Goal: Information Seeking & Learning: Learn about a topic

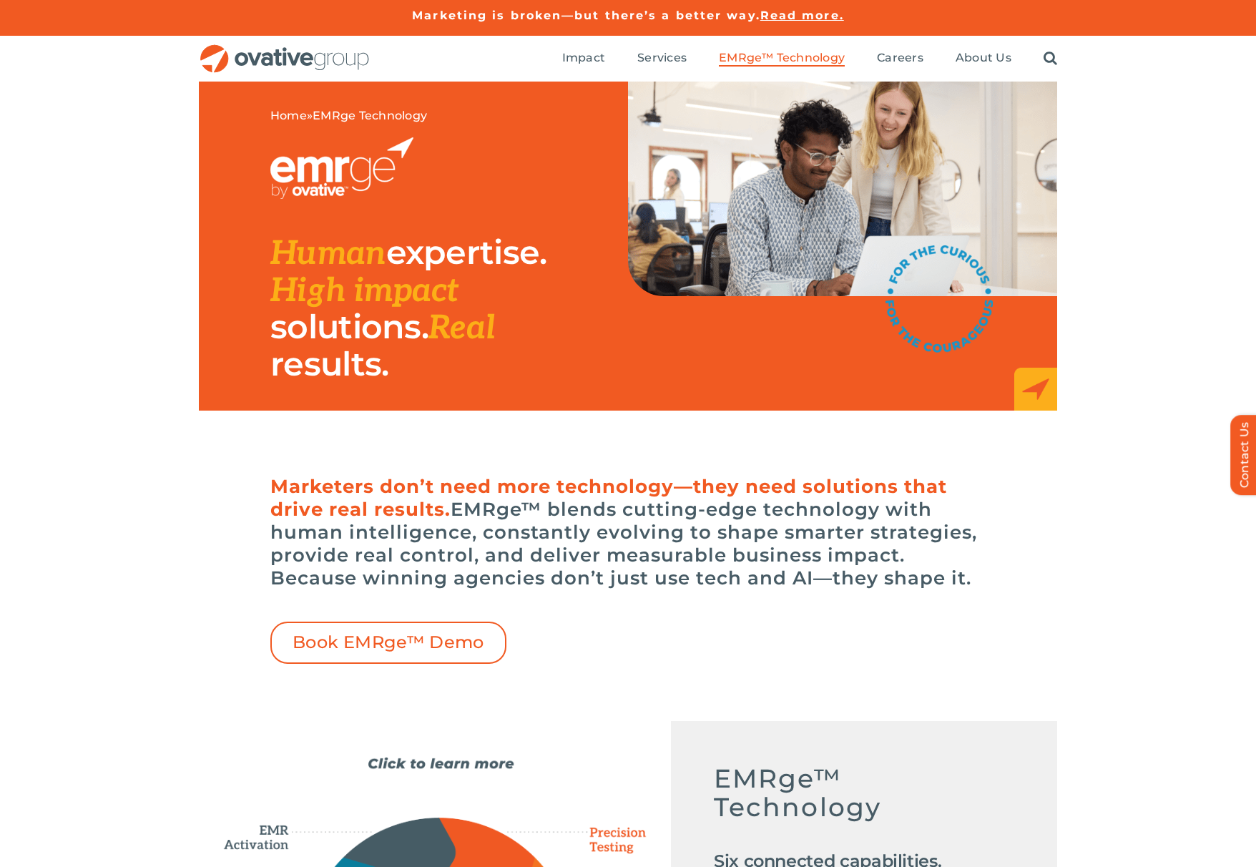
click at [841, 185] on img at bounding box center [842, 189] width 429 height 215
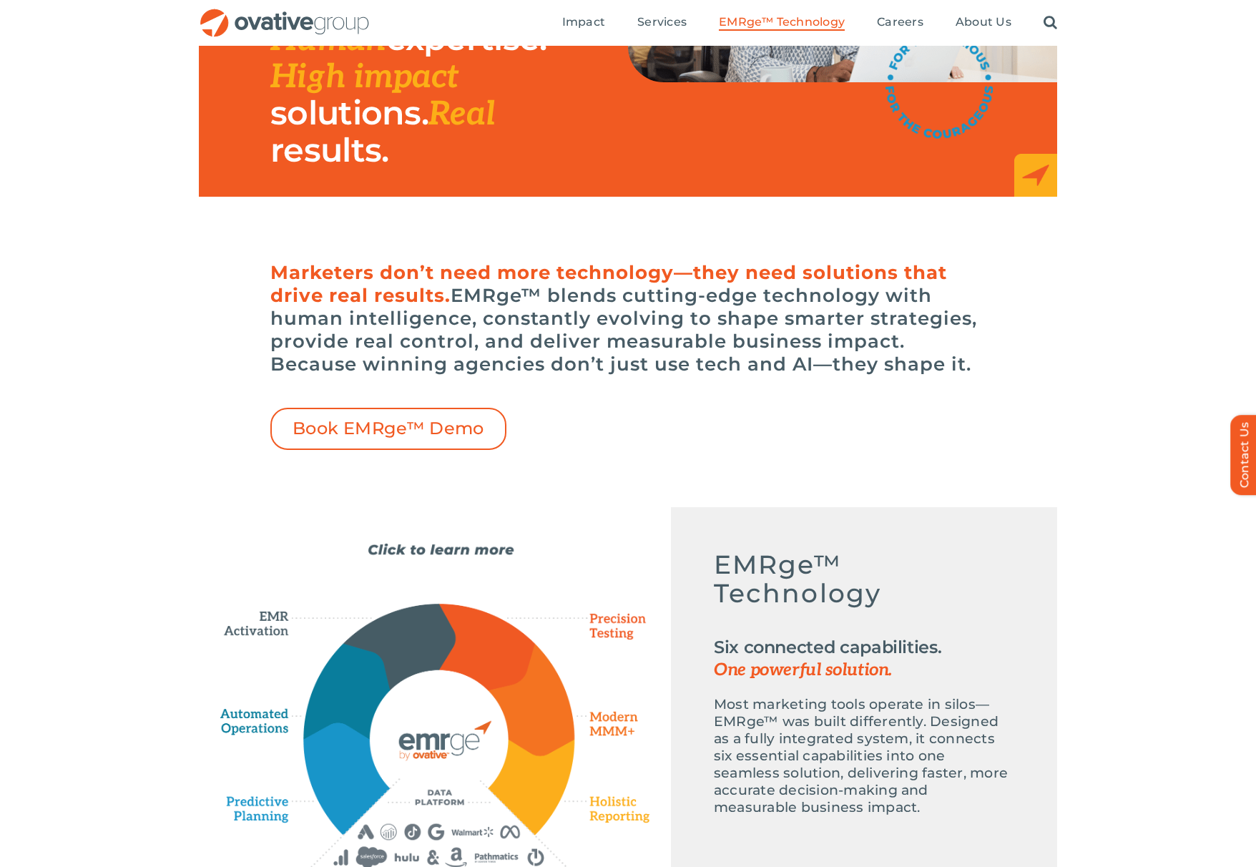
scroll to position [219, 0]
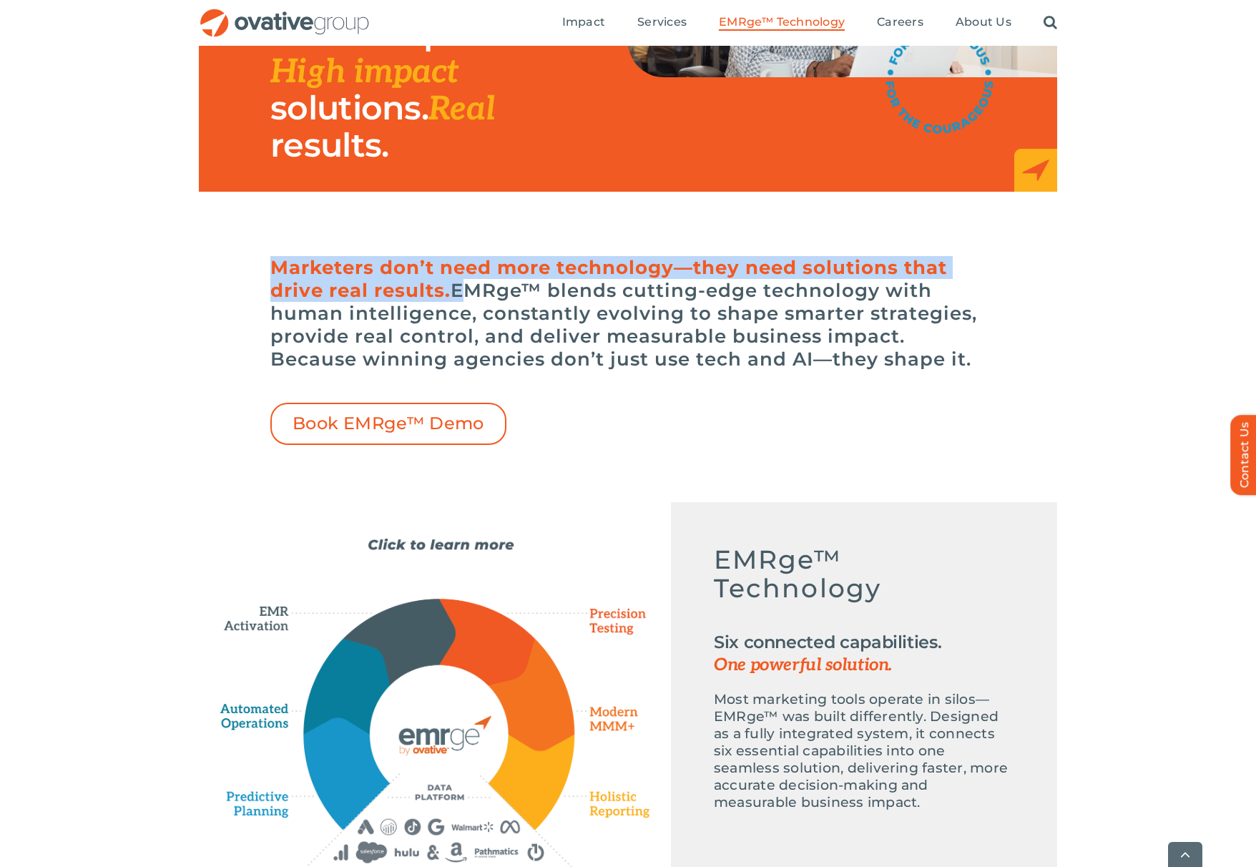
drag, startPoint x: 271, startPoint y: 265, endPoint x: 454, endPoint y: 293, distance: 184.5
click at [454, 293] on h6 "Marketers don’t need more technology—they need solutions that drive real result…" at bounding box center [627, 313] width 715 height 114
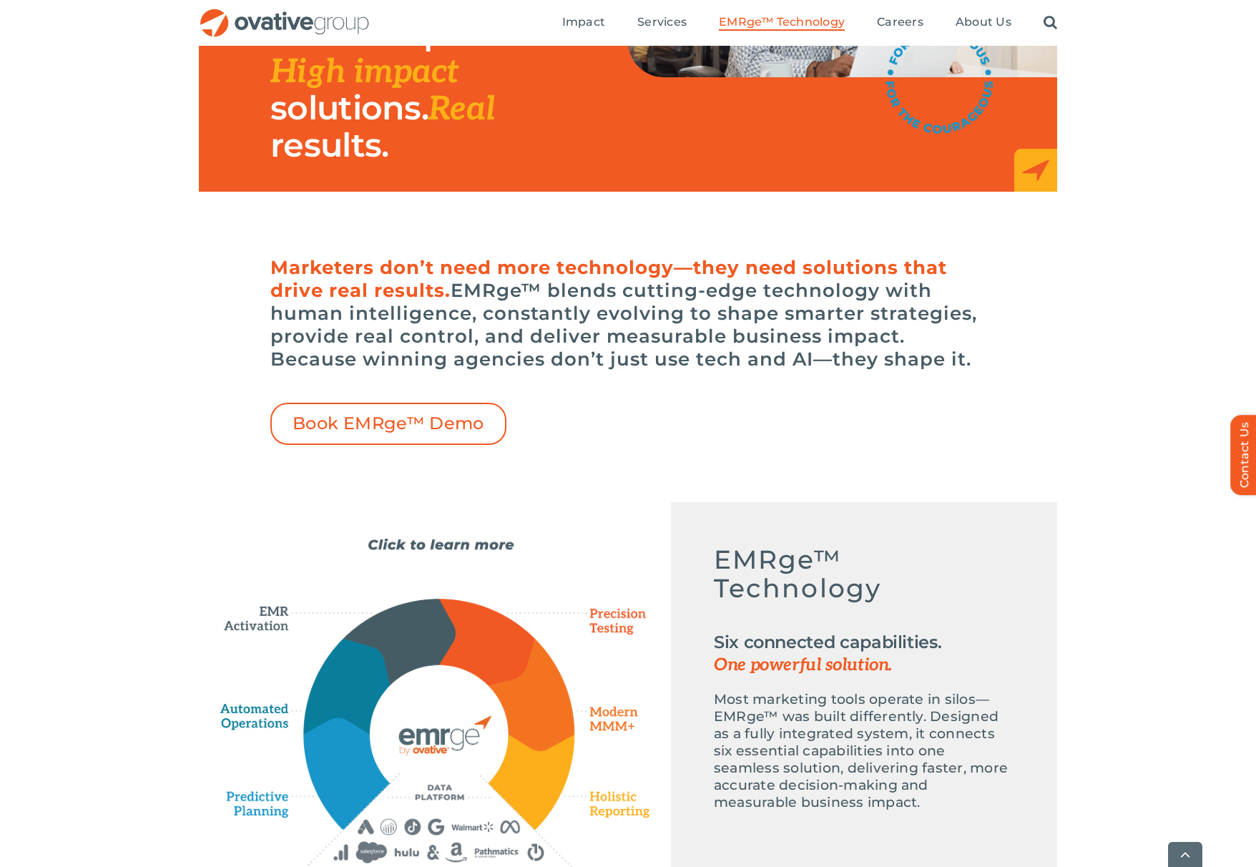
click at [558, 321] on h6 "Marketers don’t need more technology—they need solutions that drive real result…" at bounding box center [627, 313] width 715 height 114
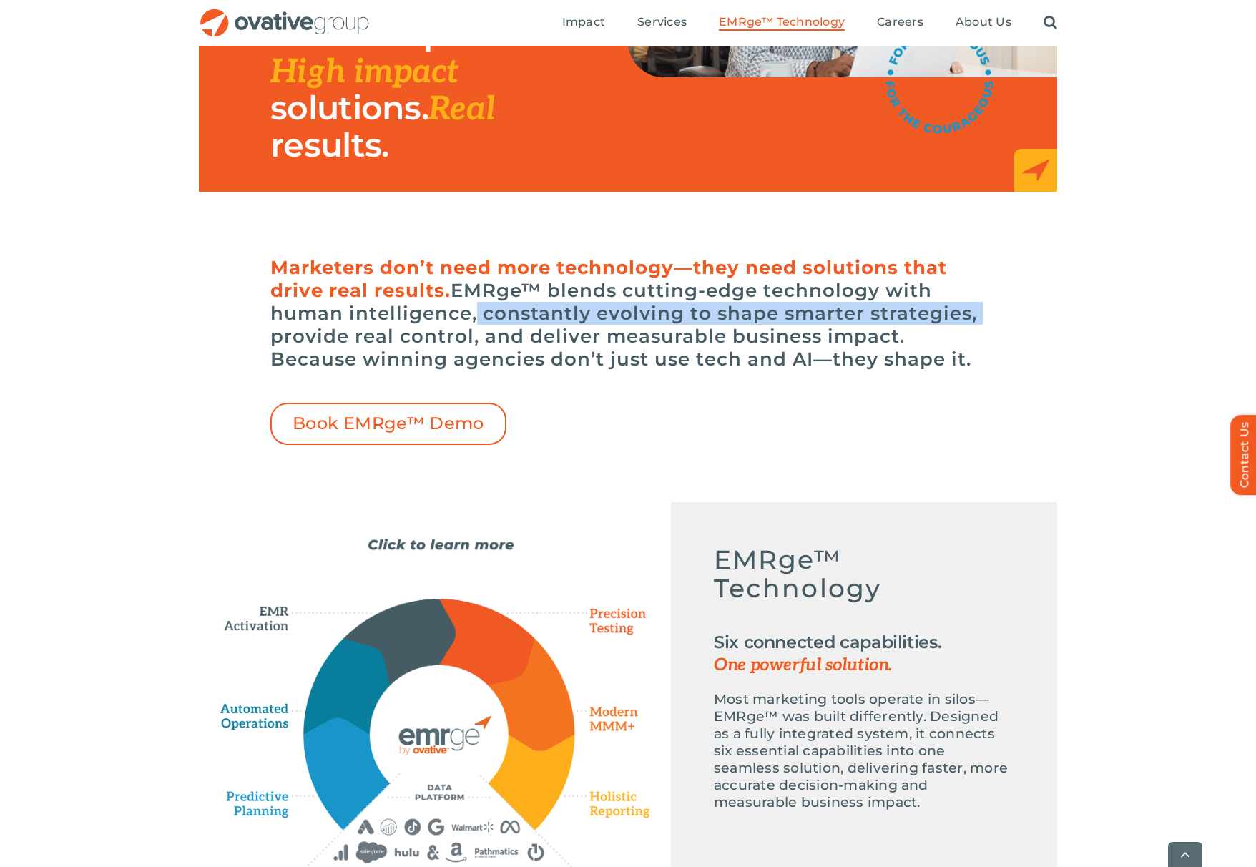
drag, startPoint x: 554, startPoint y: 313, endPoint x: 1008, endPoint y: 320, distance: 454.3
click at [1008, 320] on div "Marketers don’t need more technology—they need solutions that drive real result…" at bounding box center [628, 347] width 858 height 196
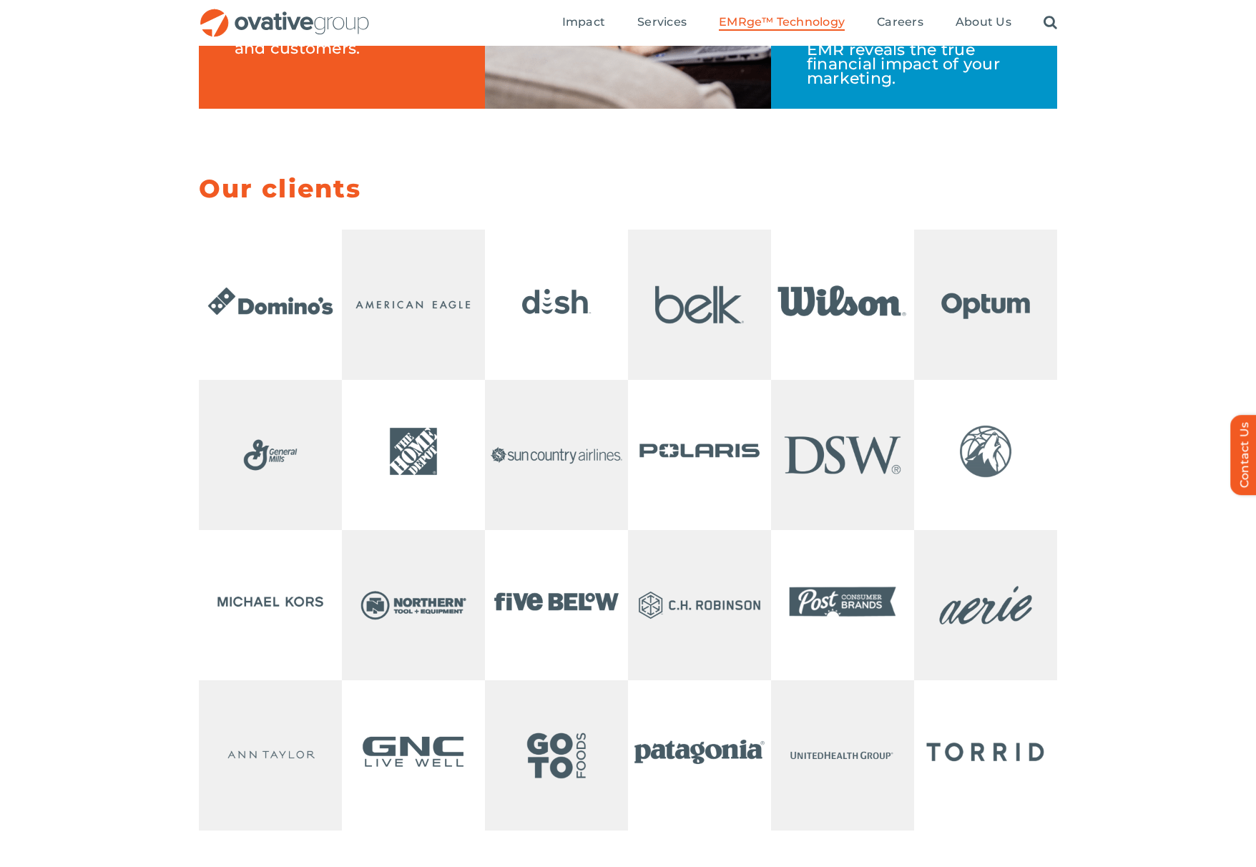
scroll to position [2749, 0]
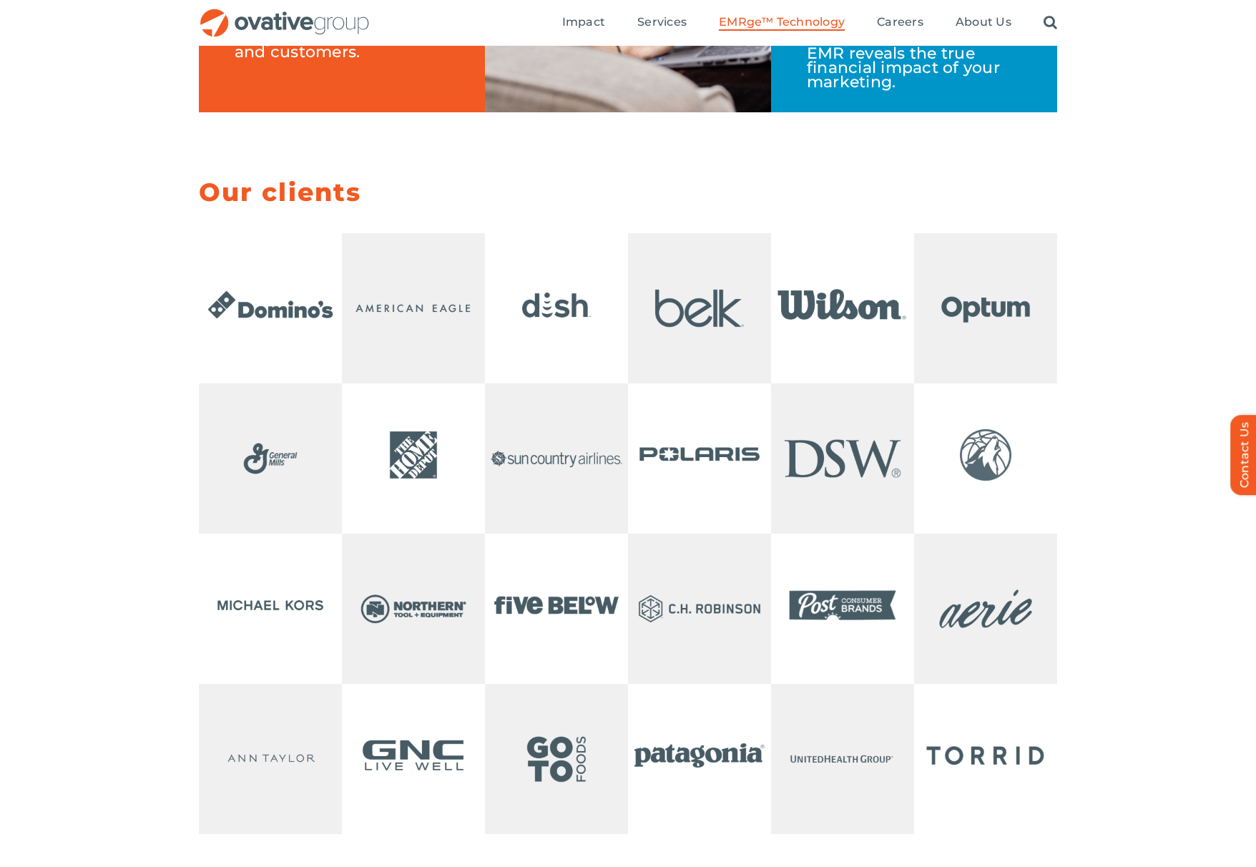
drag, startPoint x: 243, startPoint y: 353, endPoint x: 934, endPoint y: 1, distance: 775.8
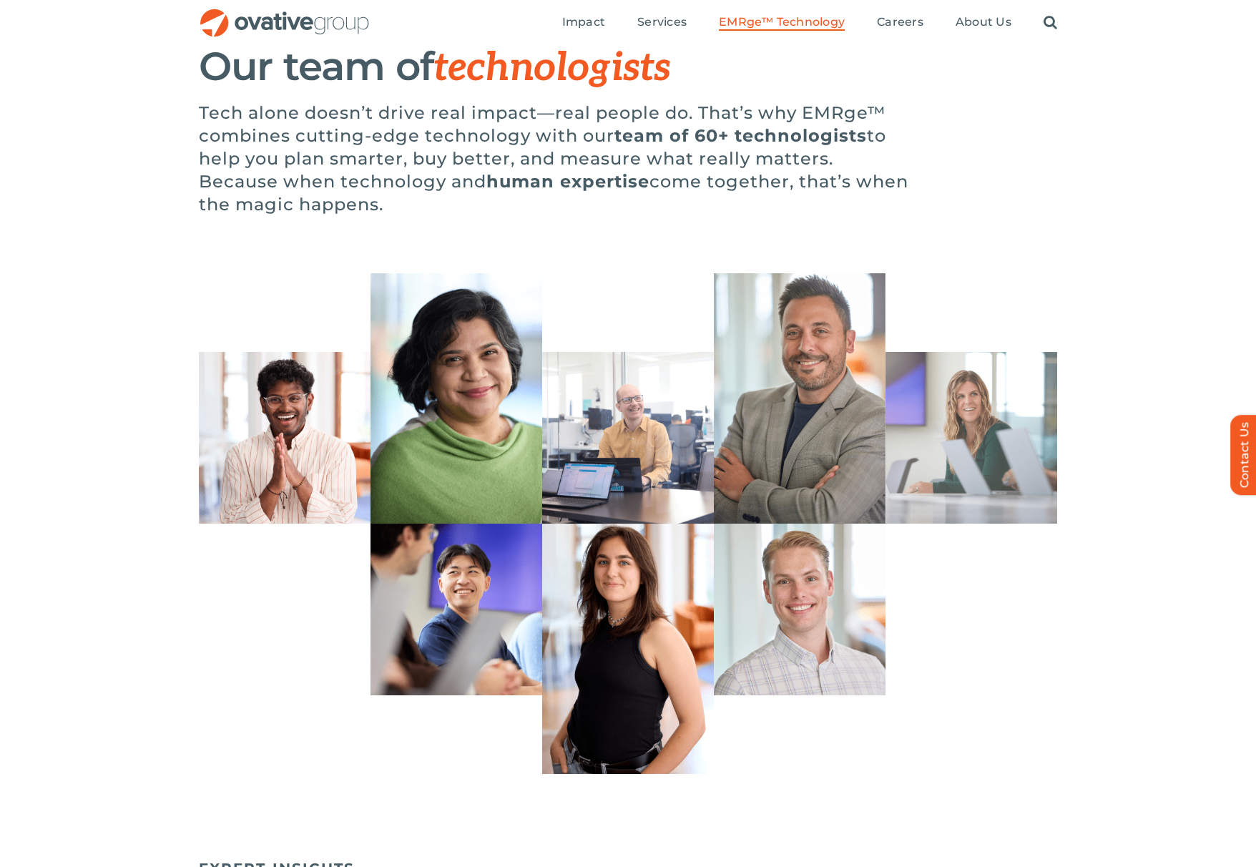
scroll to position [3869, 0]
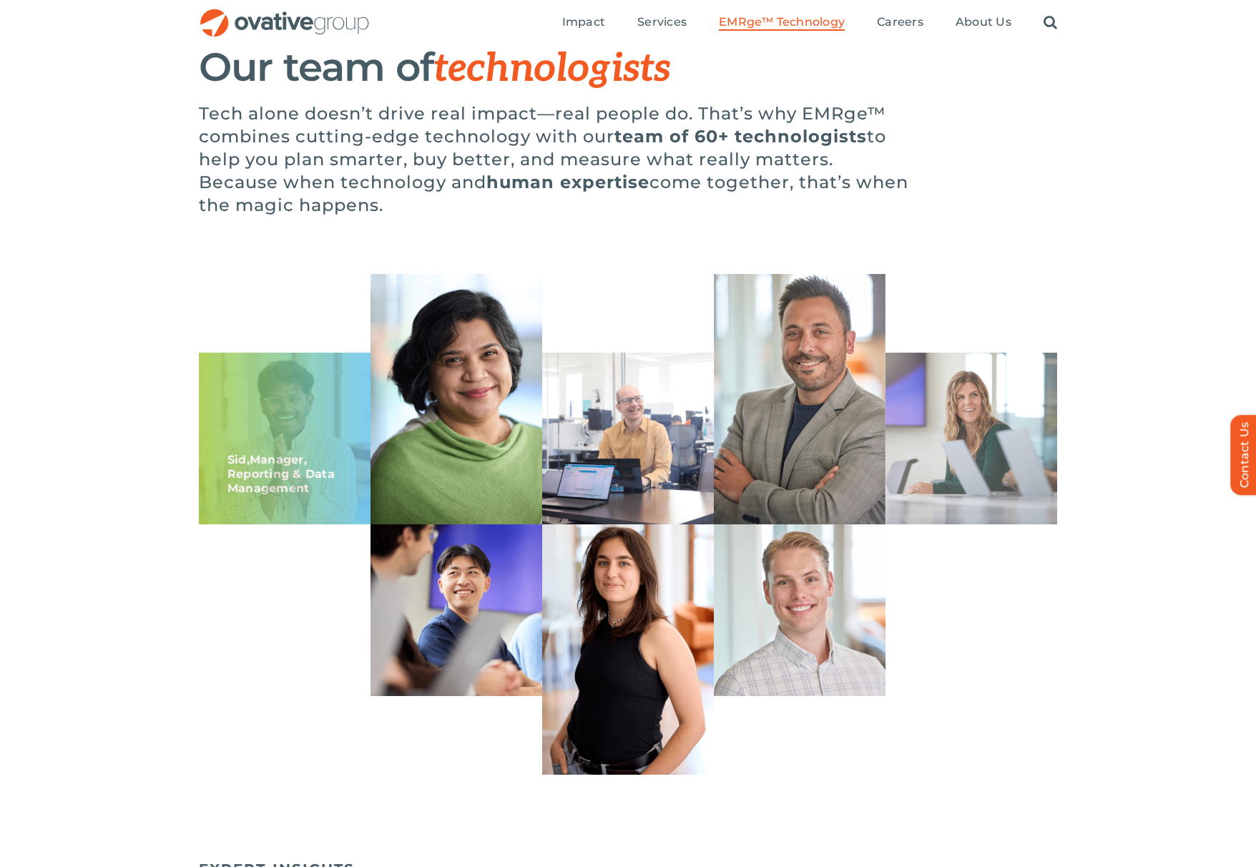
click at [289, 484] on div "Sid, Manager, Reporting & Data Management" at bounding box center [285, 439] width 172 height 172
click at [237, 495] on b "Manager, Reporting & Data Management" at bounding box center [280, 474] width 107 height 42
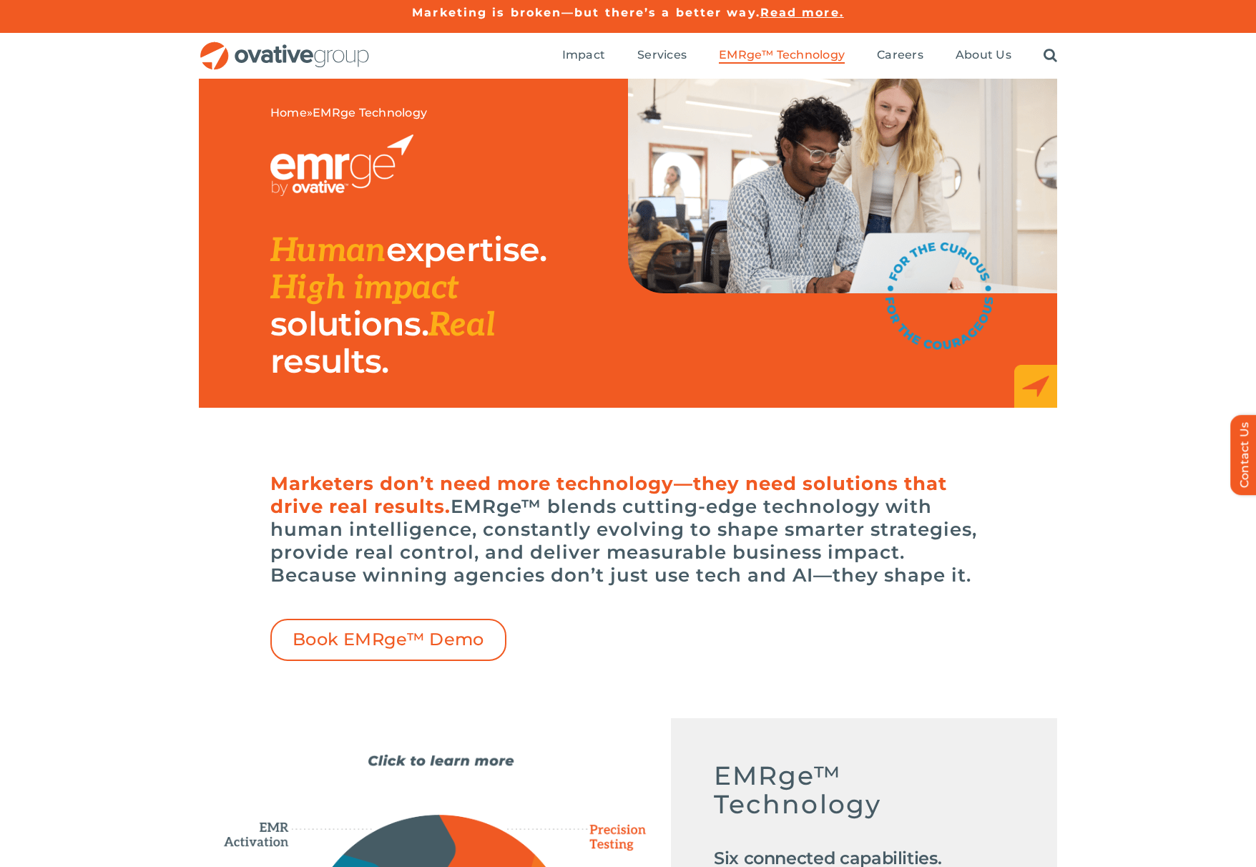
scroll to position [0, 0]
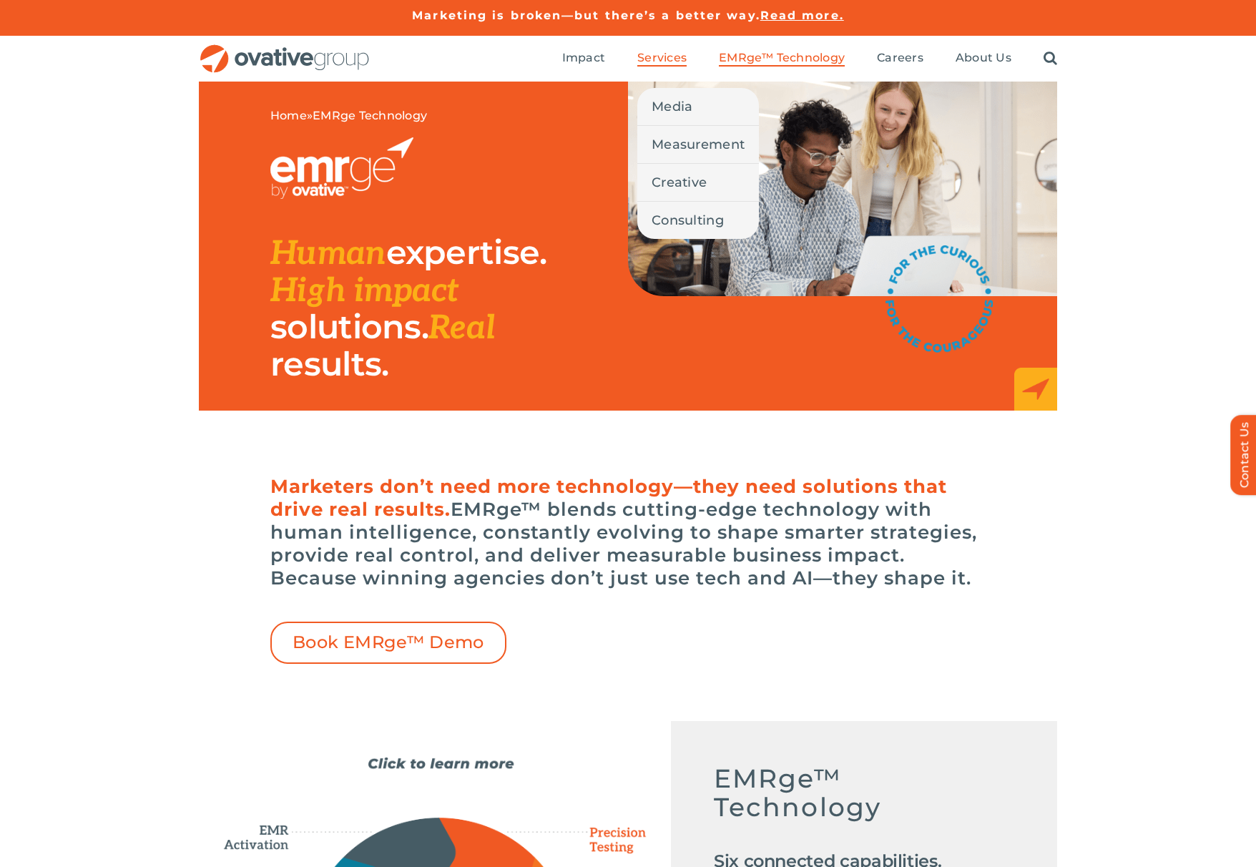
click at [671, 57] on span "Services" at bounding box center [661, 58] width 49 height 14
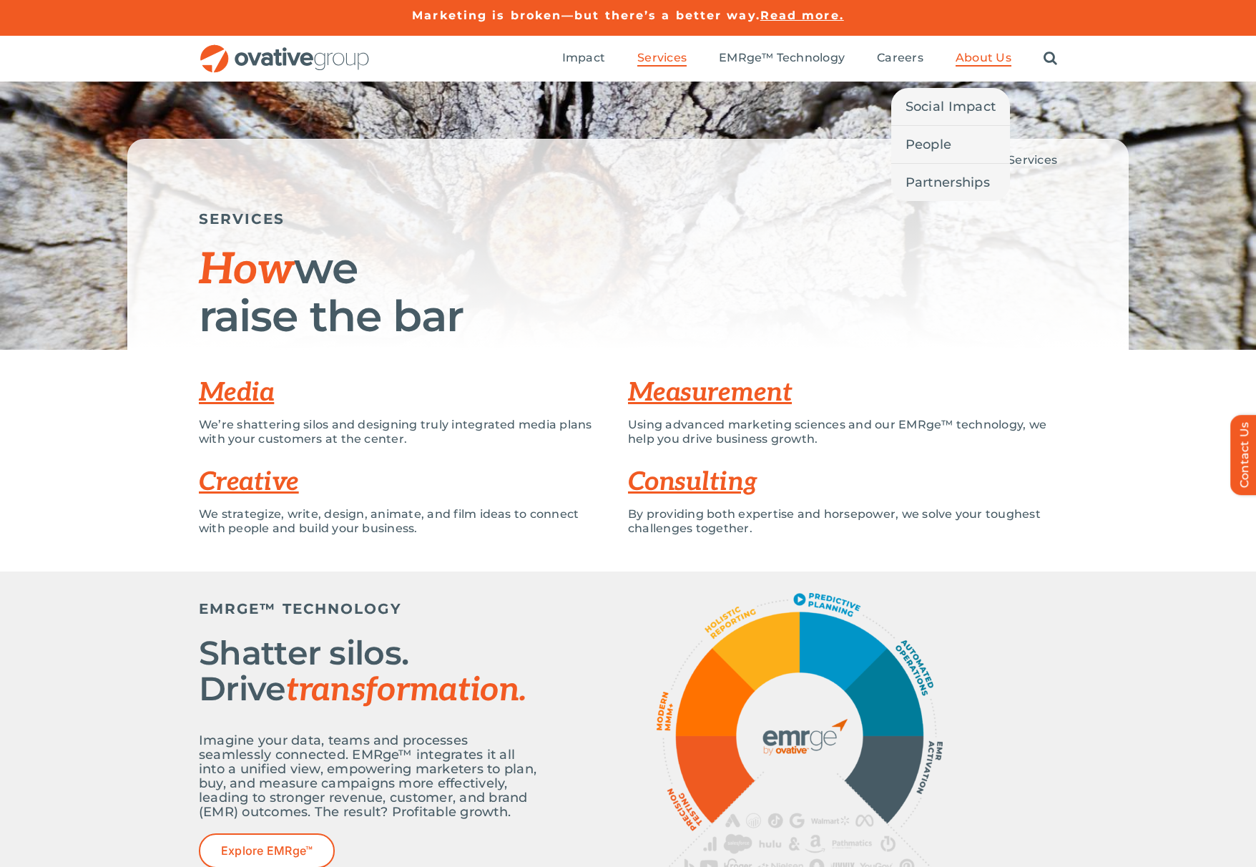
click at [993, 63] on span "About Us" at bounding box center [984, 58] width 56 height 14
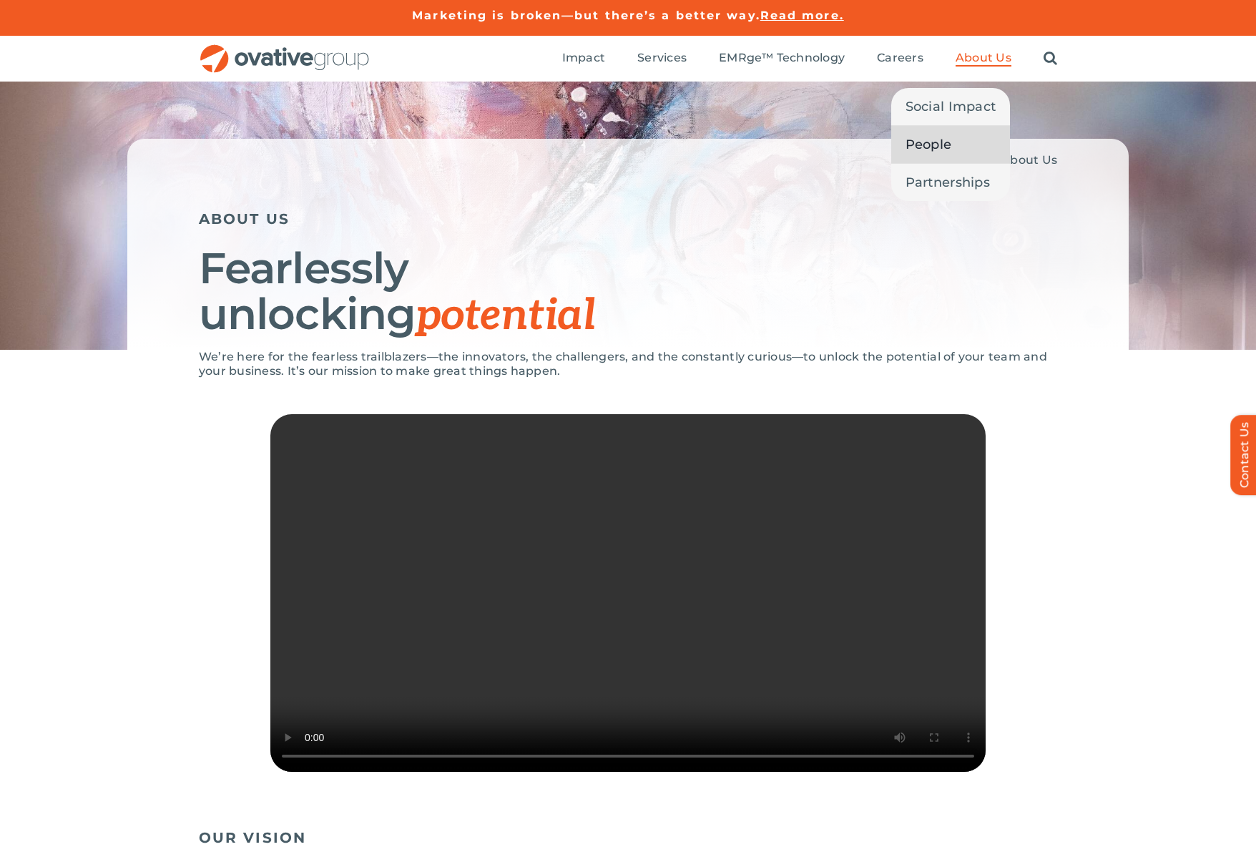
click at [943, 142] on span "People" at bounding box center [929, 144] width 46 height 20
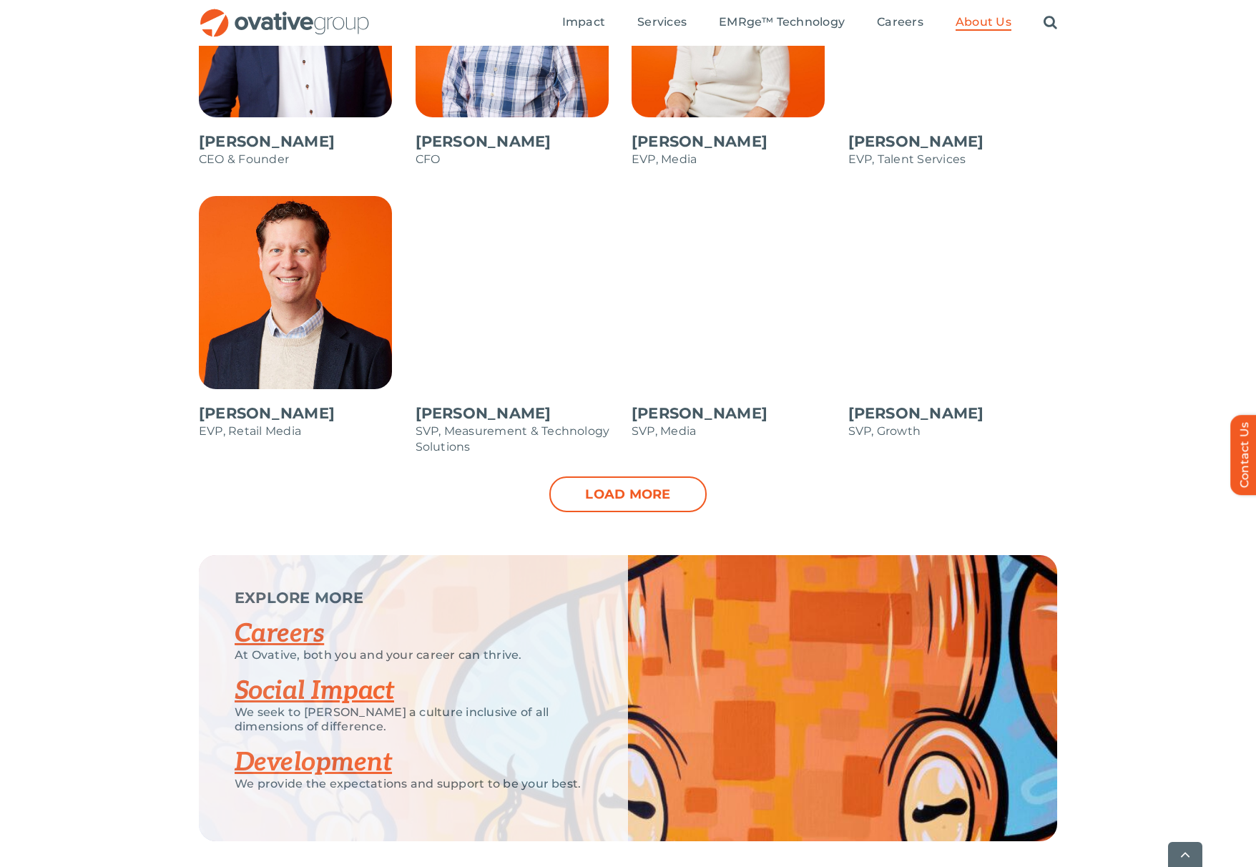
scroll to position [1393, 0]
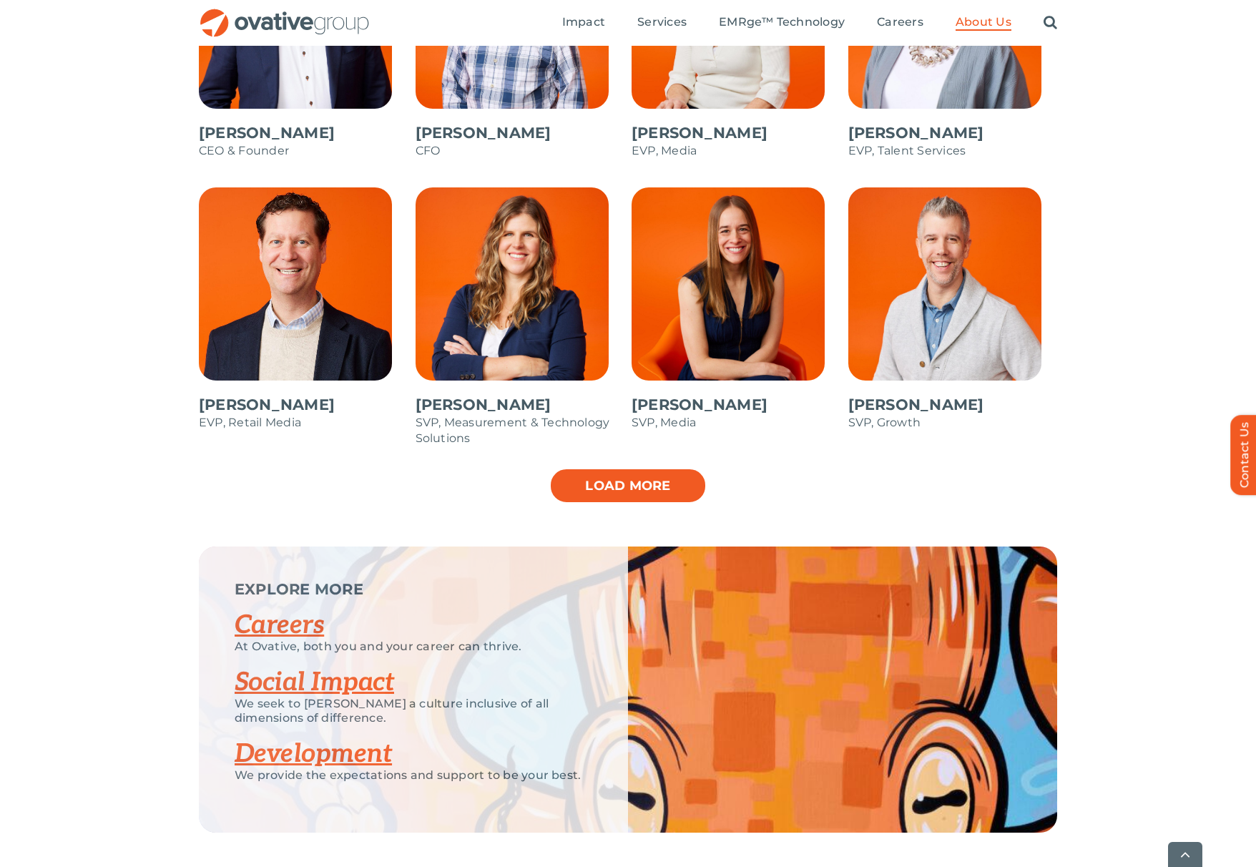
click at [611, 491] on link "Load more" at bounding box center [627, 486] width 157 height 36
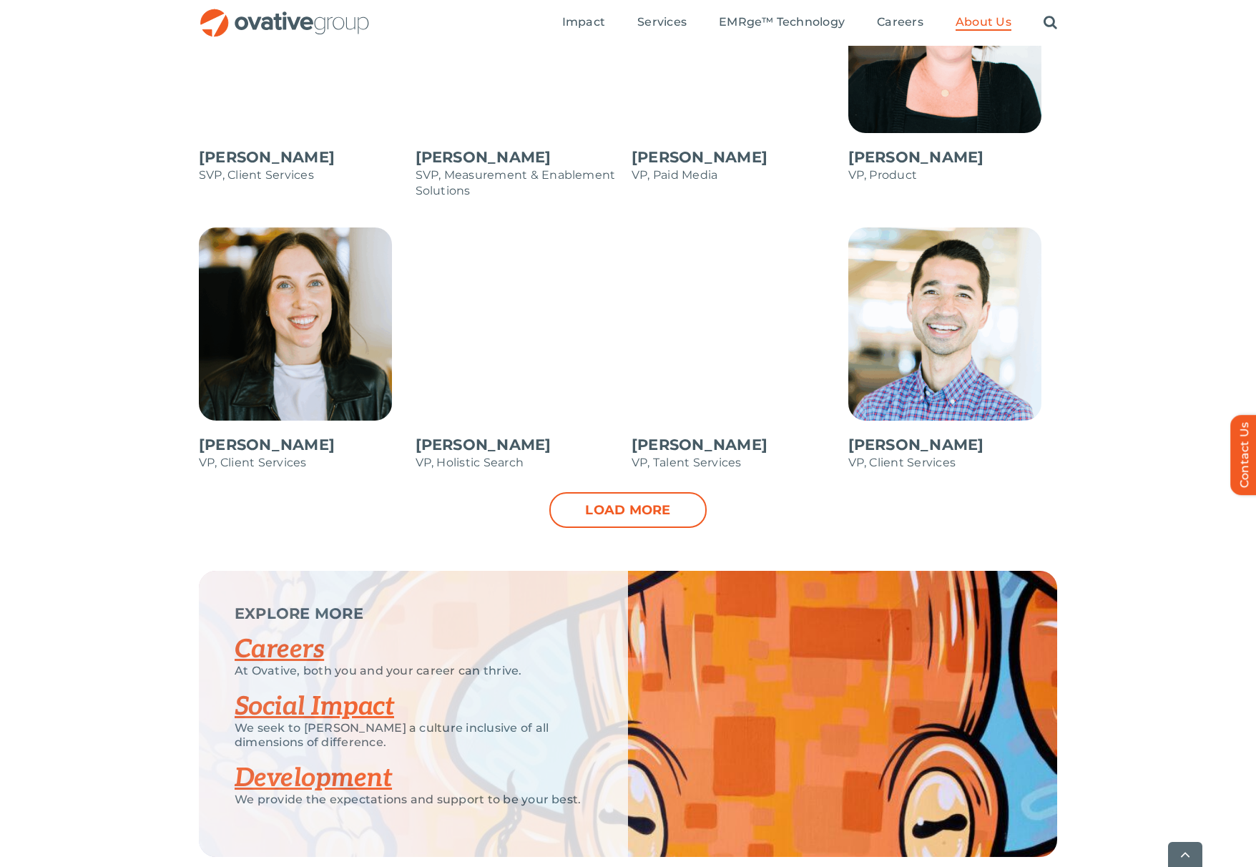
scroll to position [1957, 0]
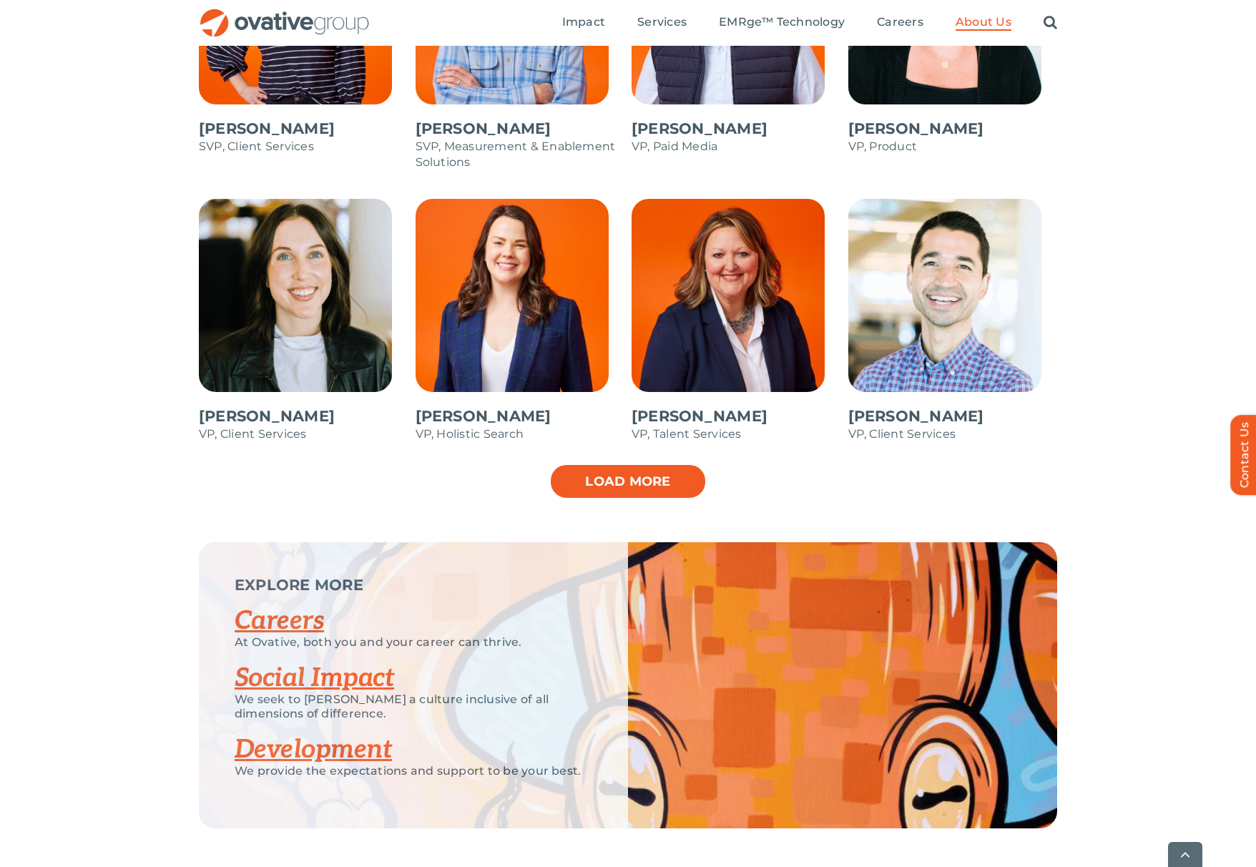
click at [602, 486] on link "Load more" at bounding box center [627, 482] width 157 height 36
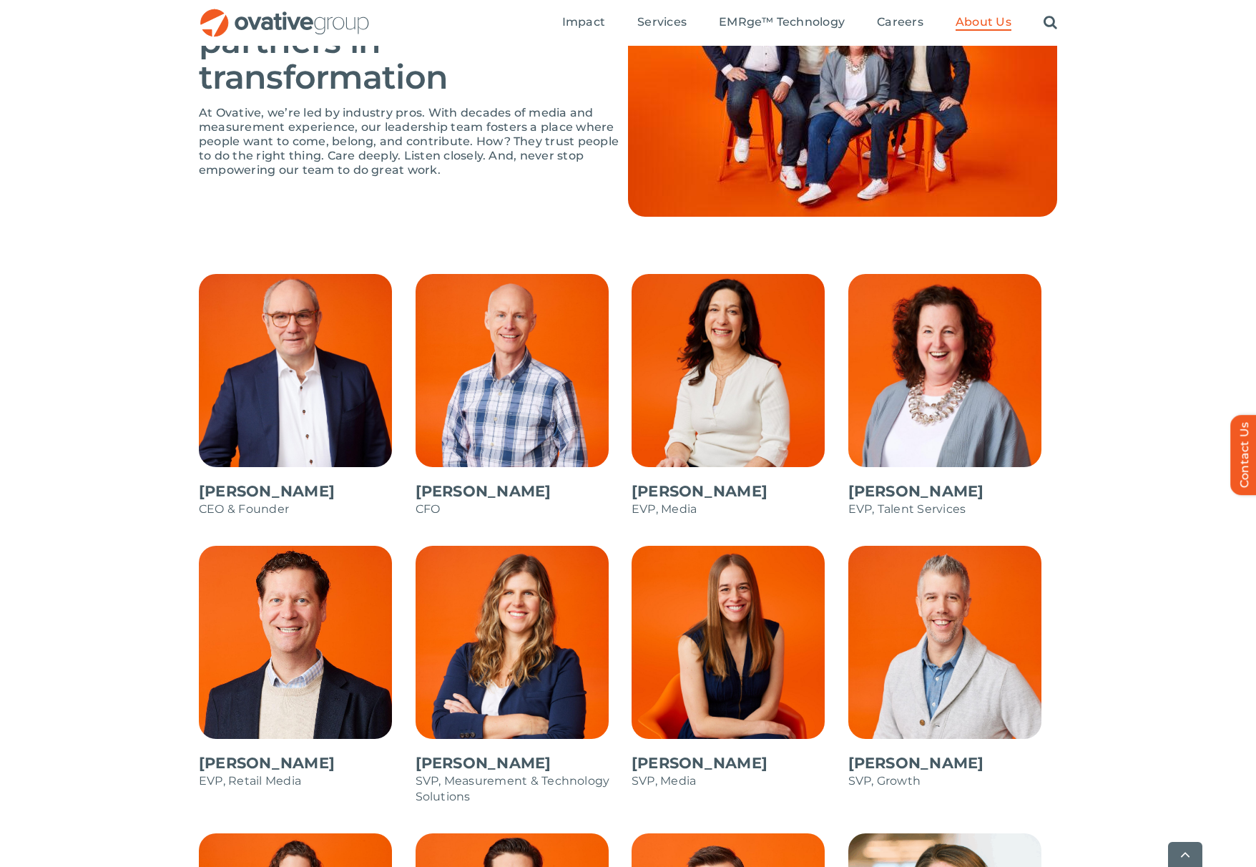
scroll to position [1037, 0]
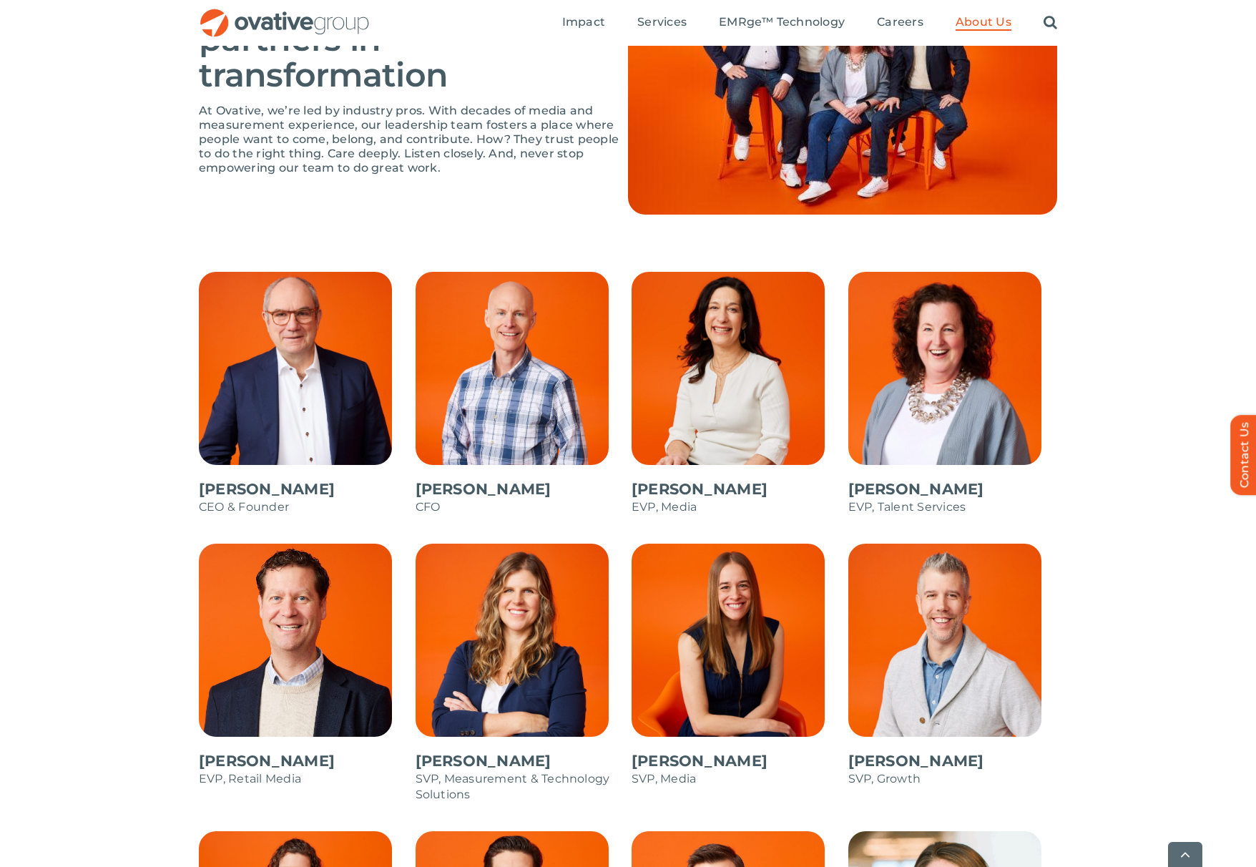
click at [303, 428] on span at bounding box center [304, 401] width 210 height 258
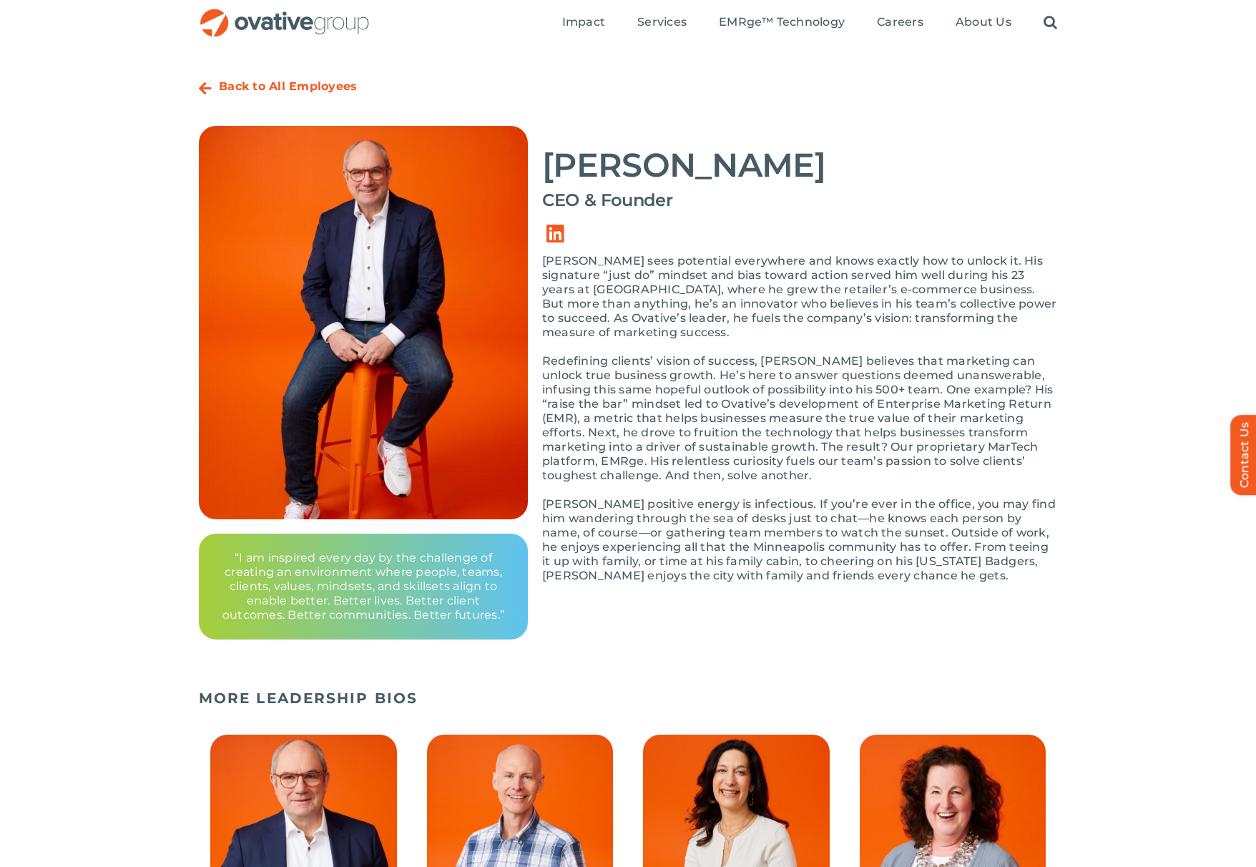
scroll to position [13, 0]
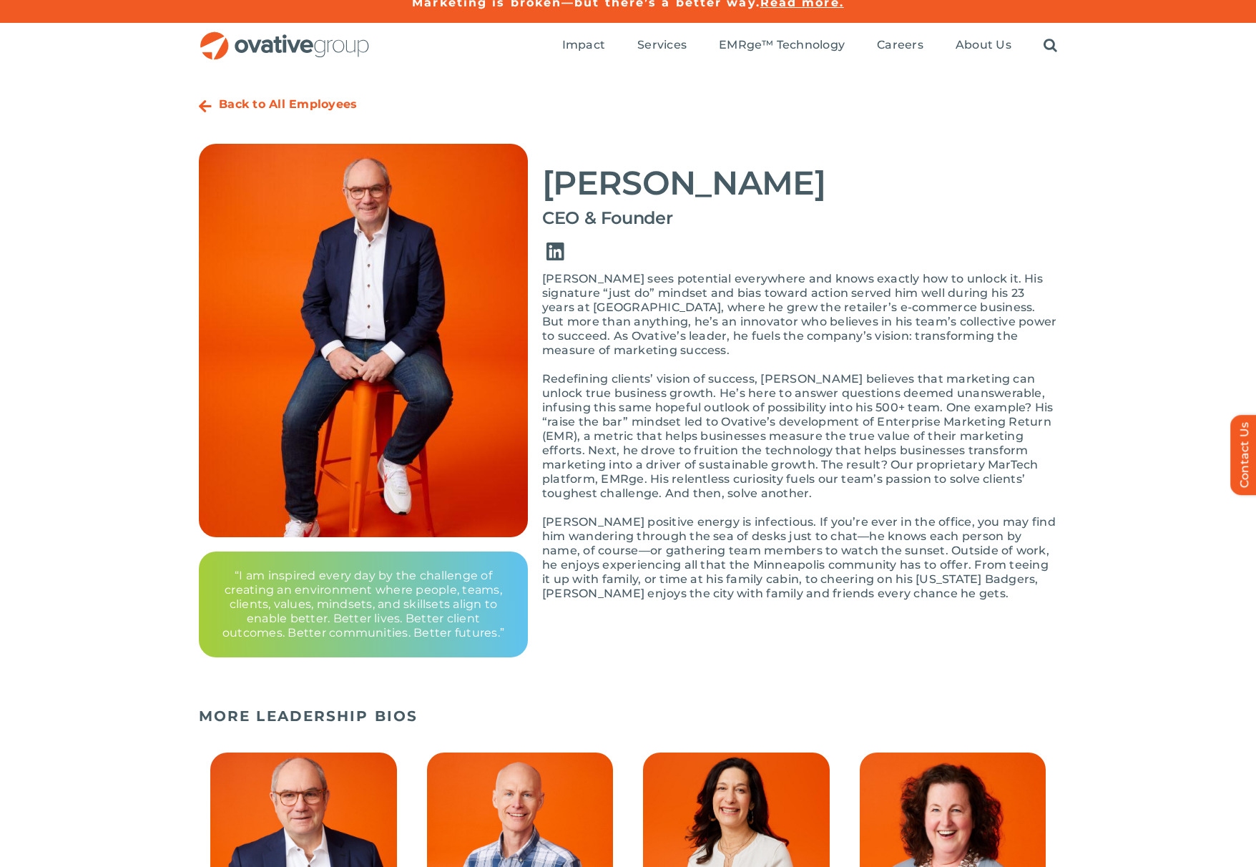
click at [554, 250] on link "Link to https://www.linkedin.com/in/dalenitschke/" at bounding box center [555, 252] width 40 height 40
drag, startPoint x: 665, startPoint y: 372, endPoint x: 877, endPoint y: 361, distance: 212.7
click at [877, 372] on p "Redefining clients’ vision of success, Dale believes that marketing can unlock …" at bounding box center [799, 436] width 515 height 129
drag, startPoint x: 574, startPoint y: 403, endPoint x: 908, endPoint y: 403, distance: 334.1
click at [908, 403] on p "Redefining clients’ vision of success, Dale believes that marketing can unlock …" at bounding box center [799, 436] width 515 height 129
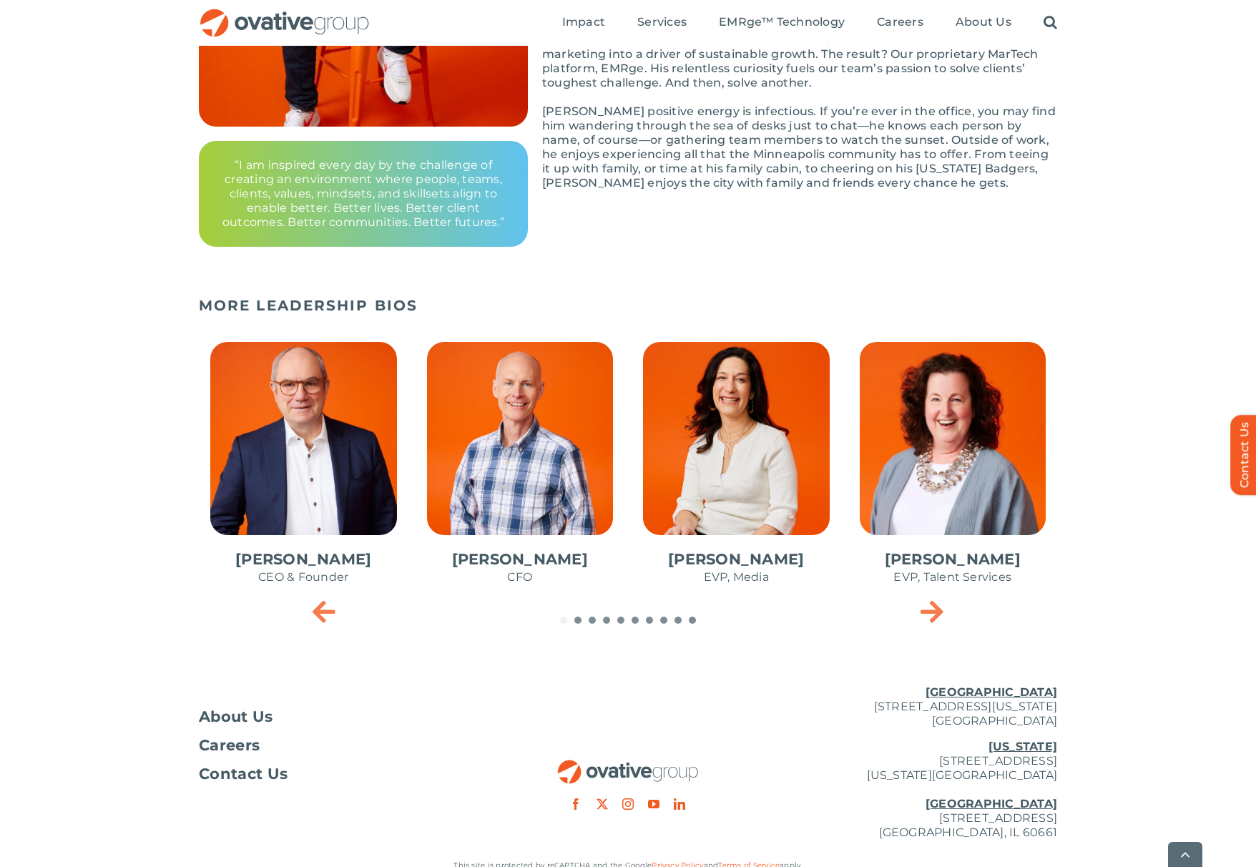
scroll to position [428, 0]
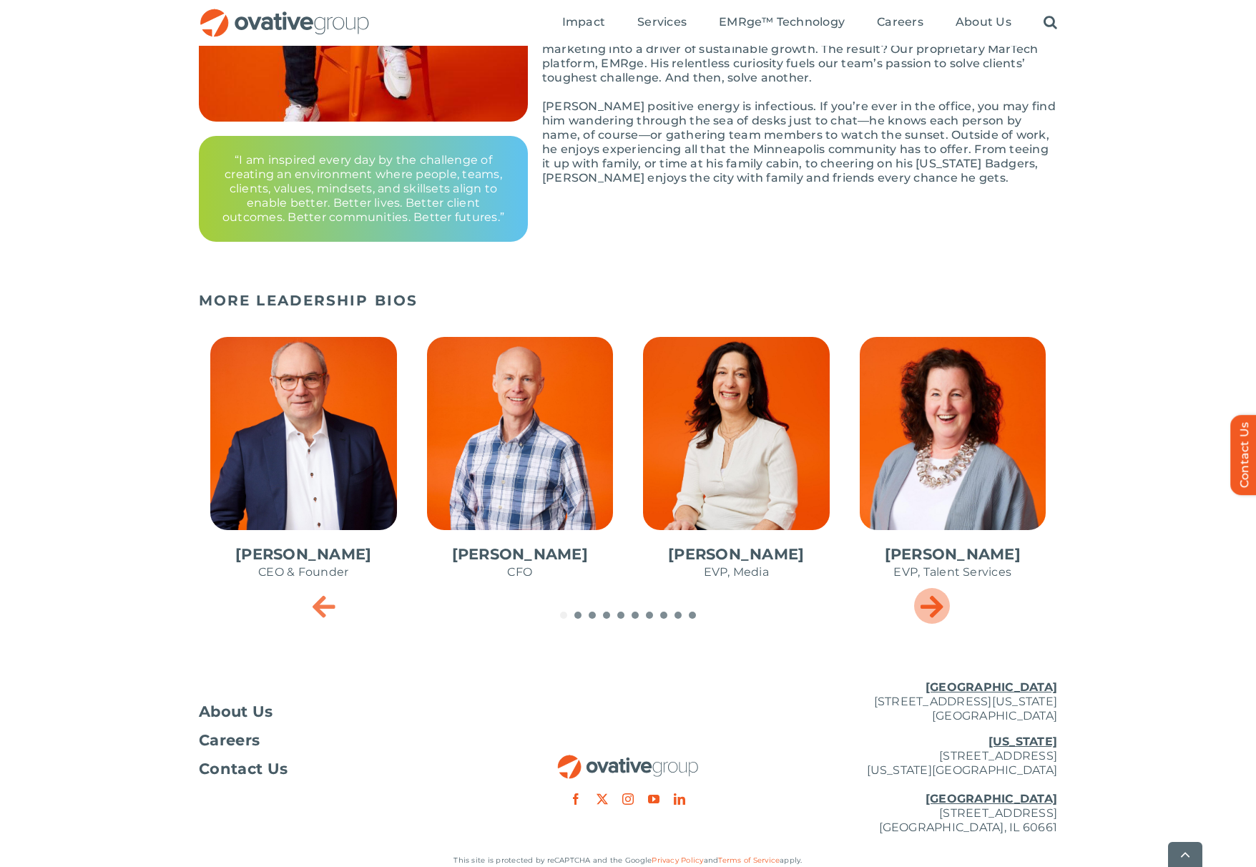
click at [935, 608] on icon "Next slide" at bounding box center [932, 606] width 23 height 29
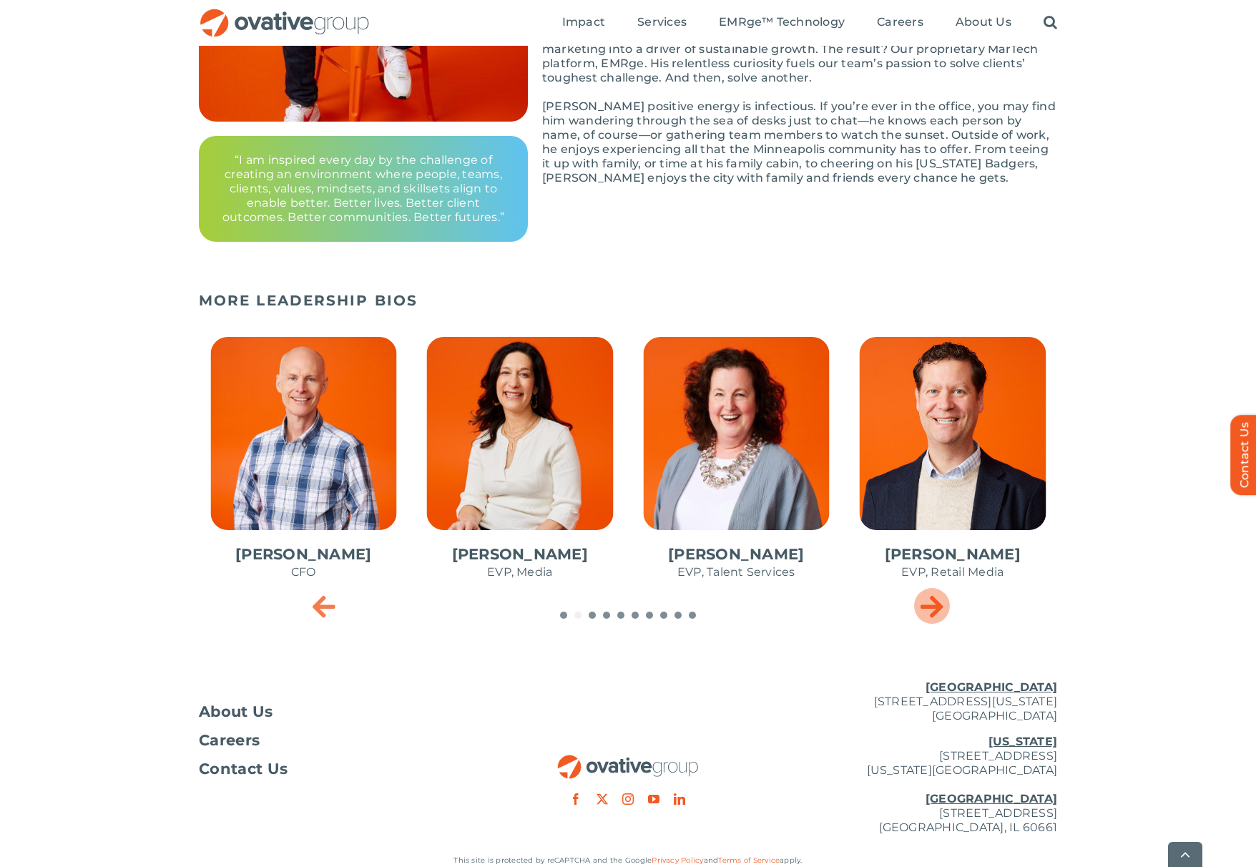
click at [935, 608] on icon "Next slide" at bounding box center [932, 606] width 23 height 29
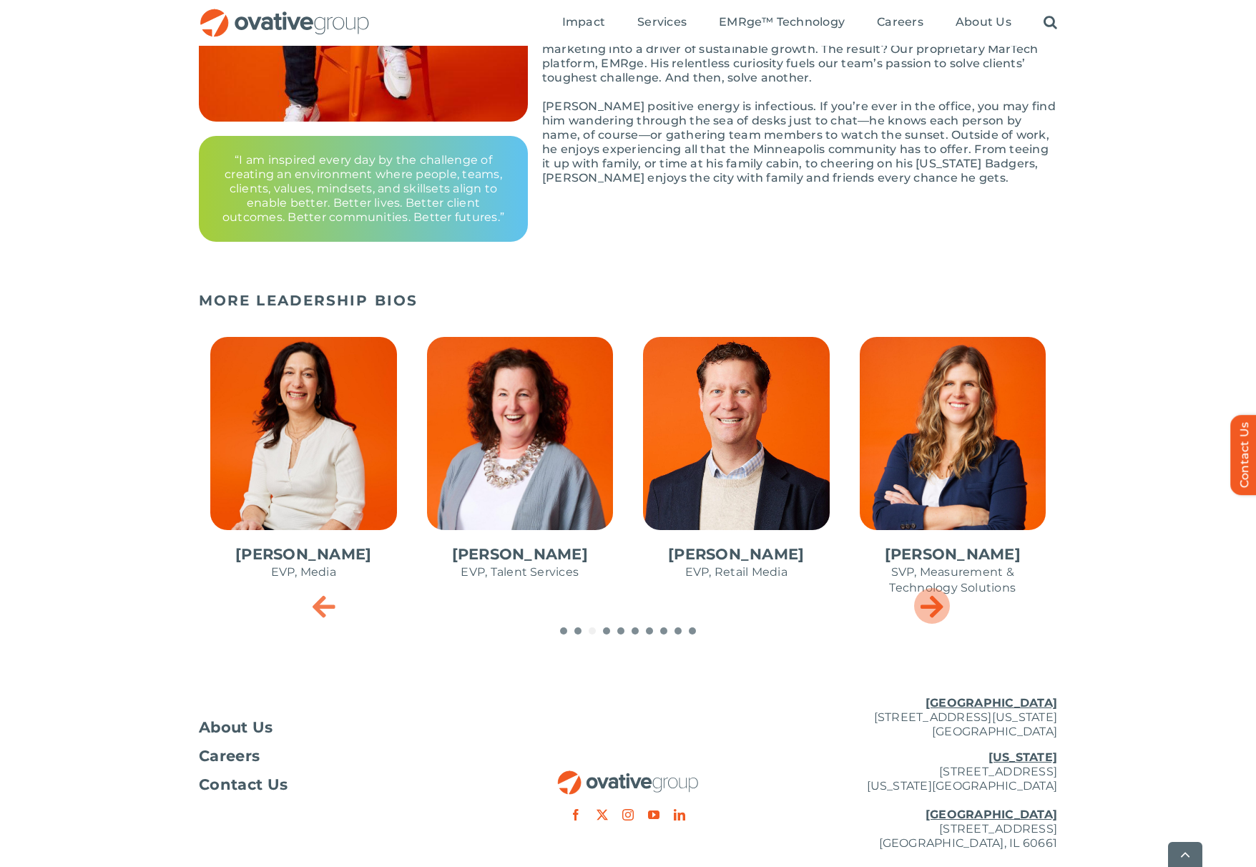
click at [935, 608] on icon "Next slide" at bounding box center [932, 606] width 23 height 29
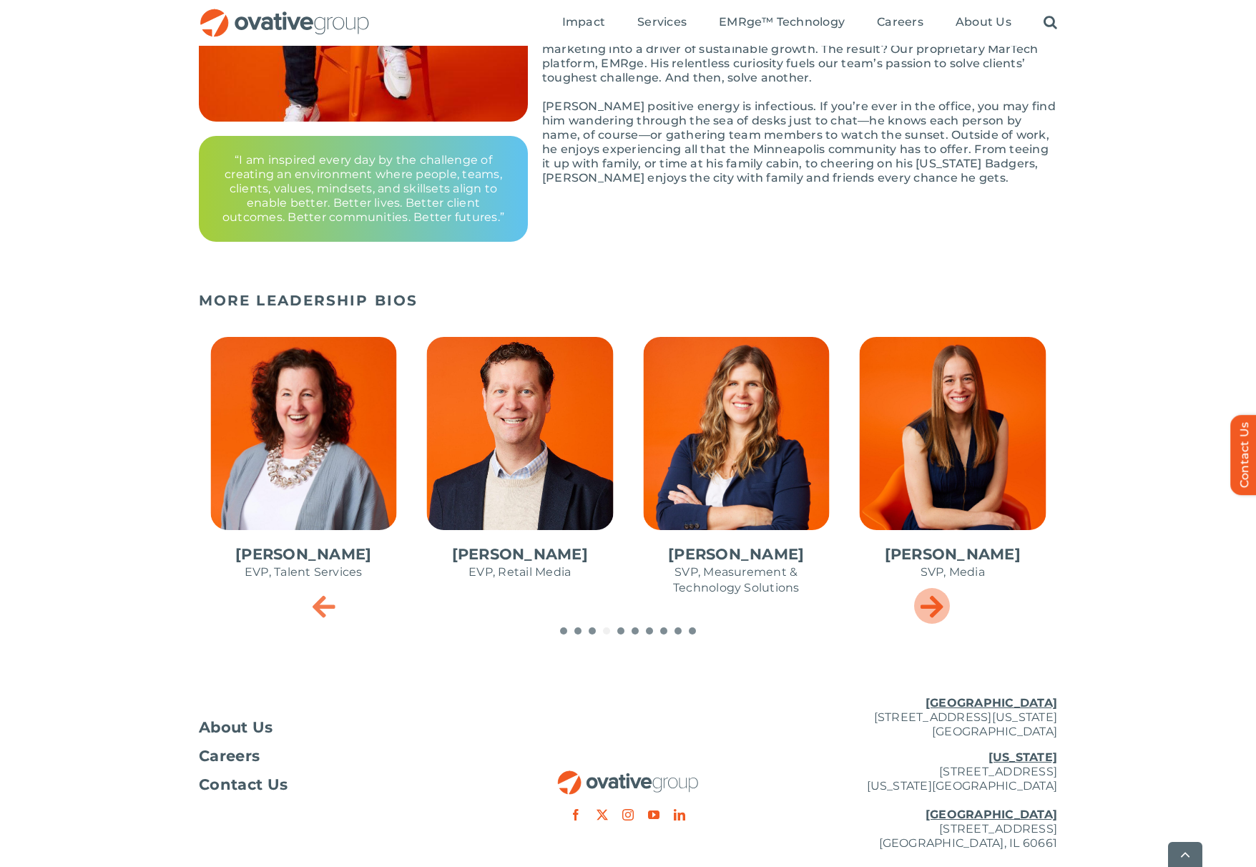
click at [935, 608] on icon "Next slide" at bounding box center [932, 606] width 23 height 29
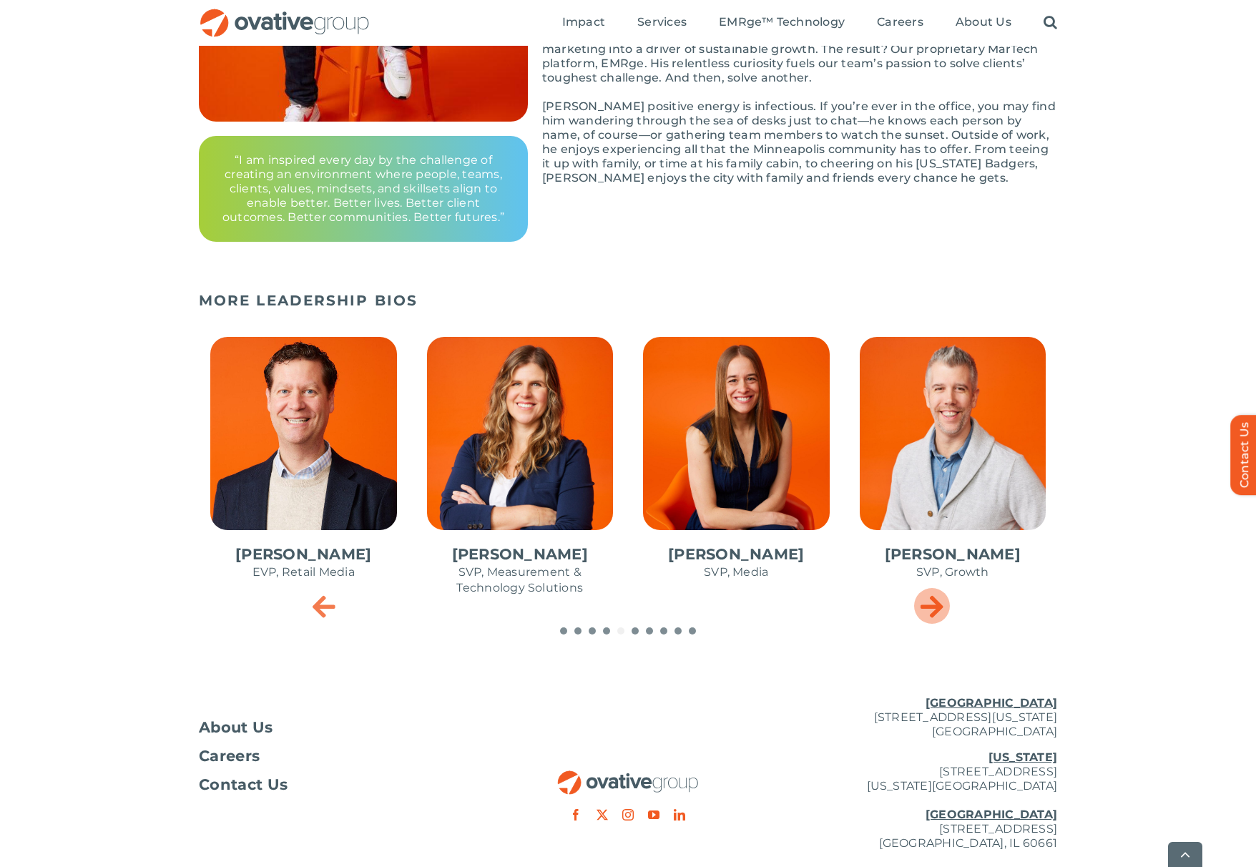
click at [935, 608] on icon "Next slide" at bounding box center [932, 606] width 23 height 29
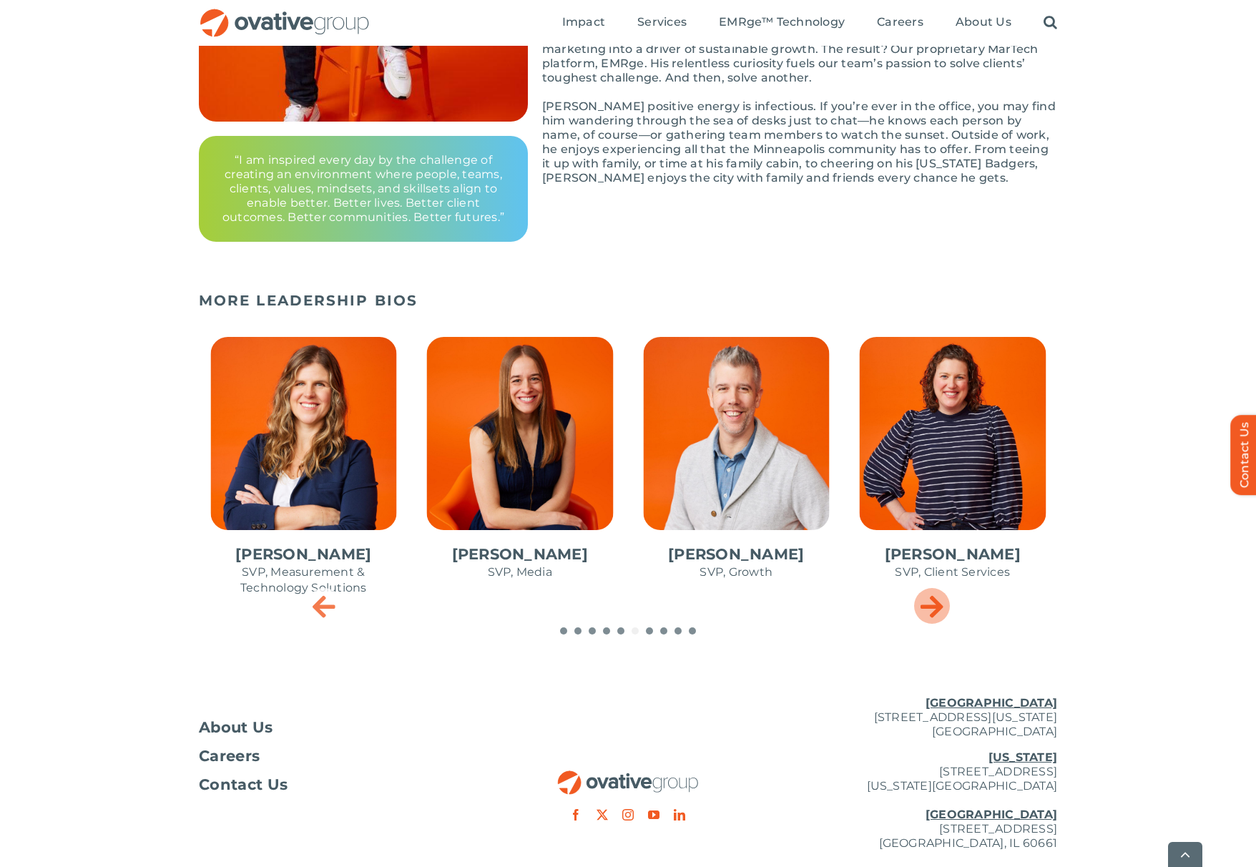
click at [935, 608] on icon "Next slide" at bounding box center [932, 606] width 23 height 29
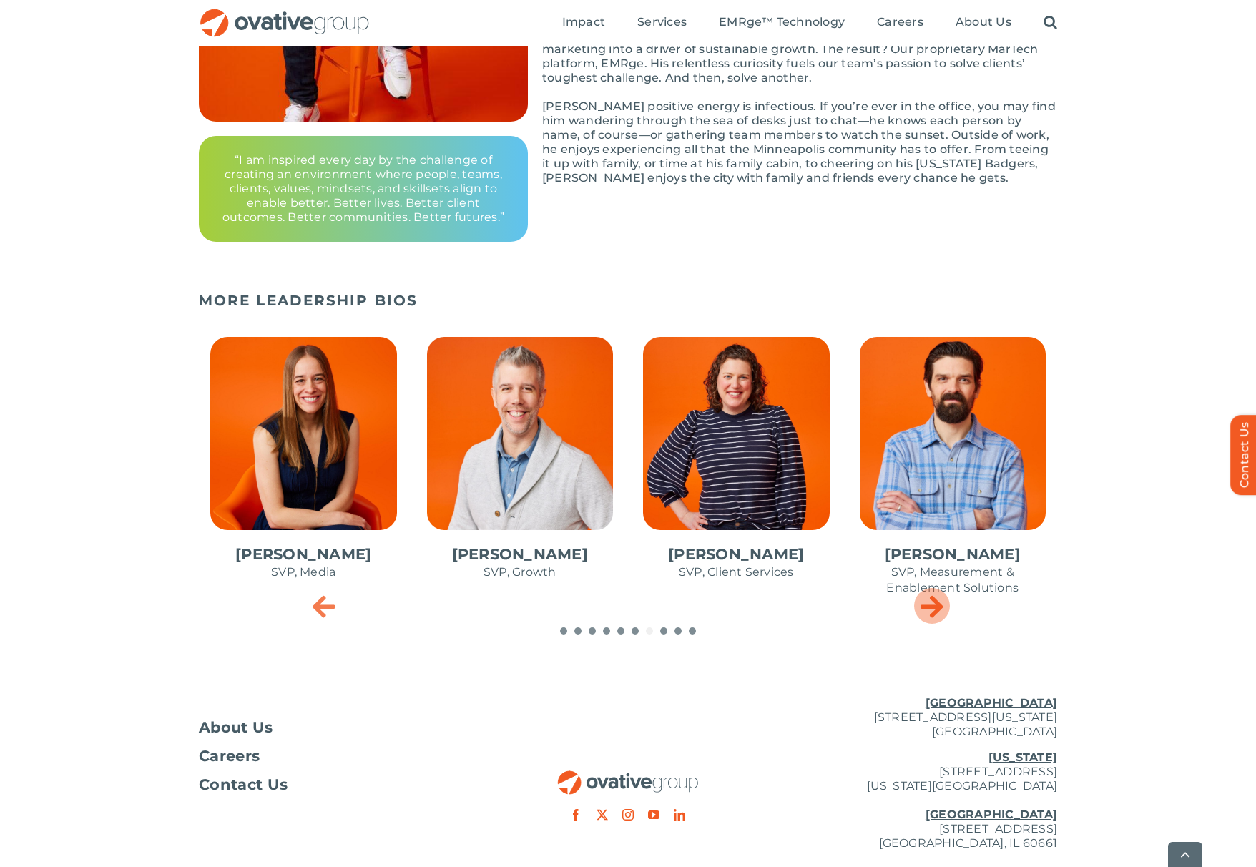
click at [935, 608] on icon "Next slide" at bounding box center [932, 606] width 23 height 29
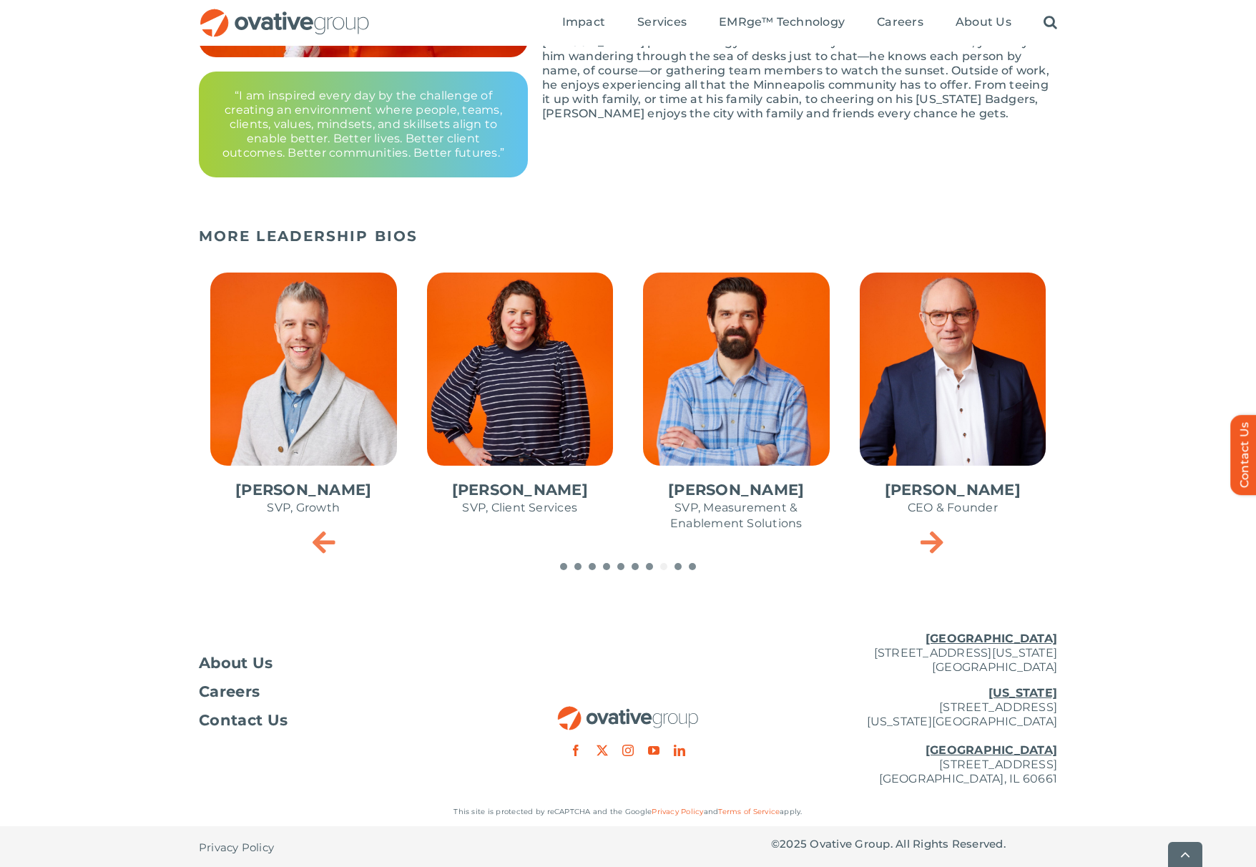
scroll to position [495, 0]
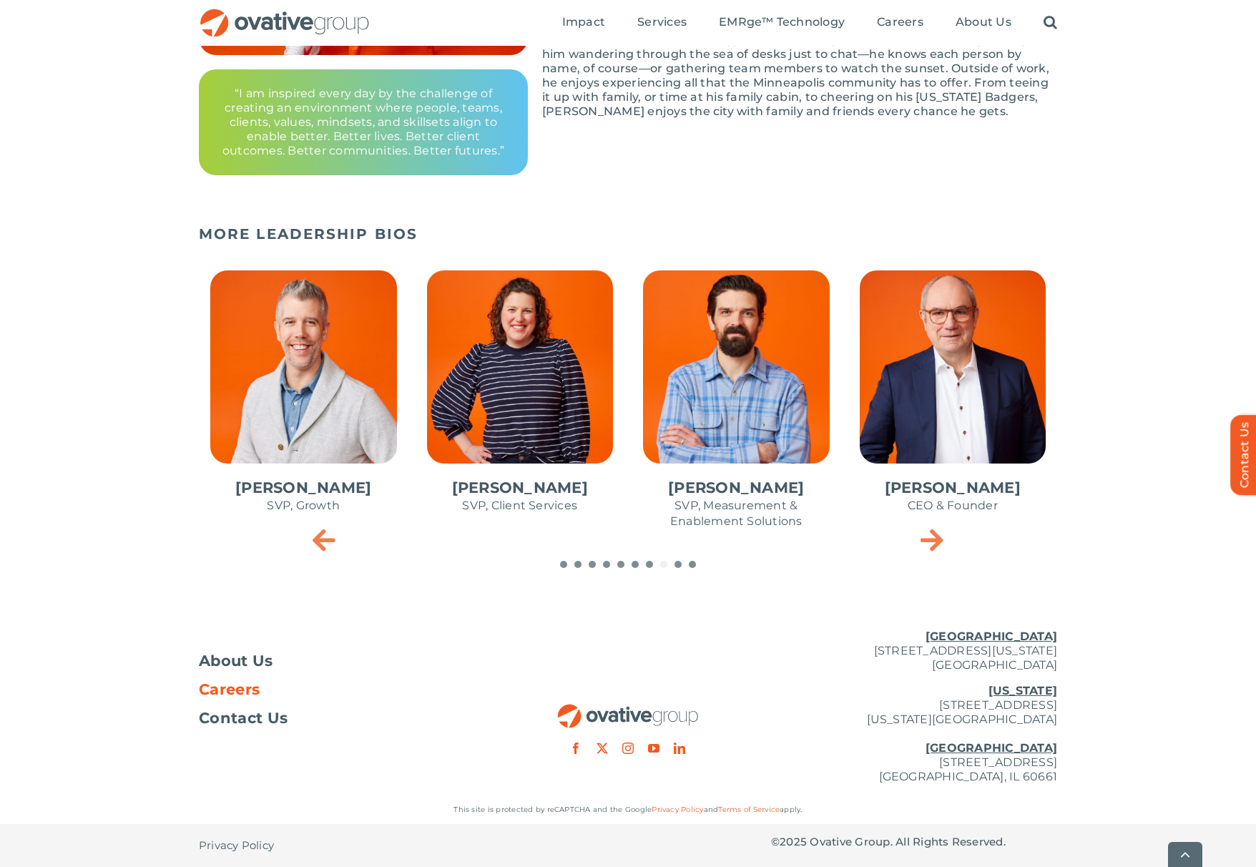
click at [234, 685] on span "Careers" at bounding box center [229, 689] width 61 height 14
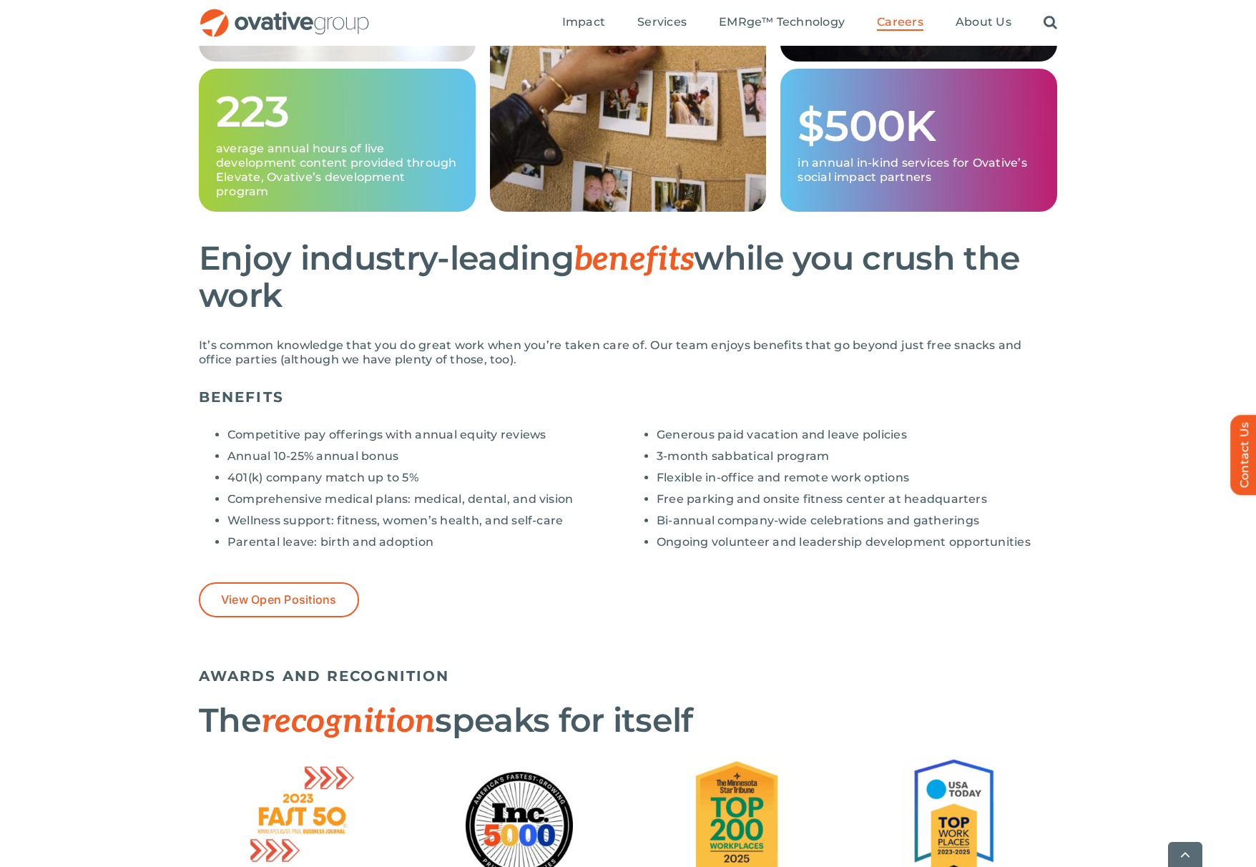
scroll to position [1020, 0]
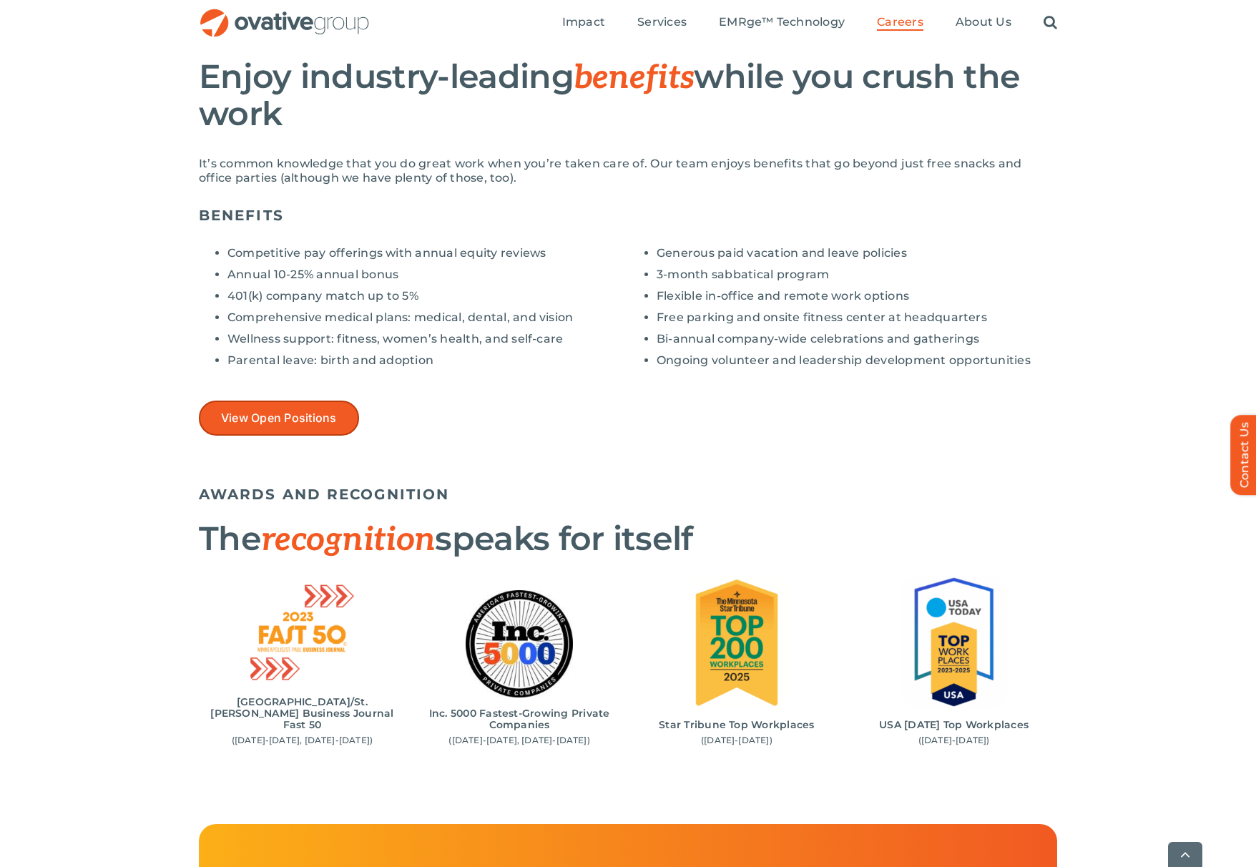
click at [280, 416] on span "View Open Positions" at bounding box center [279, 418] width 116 height 14
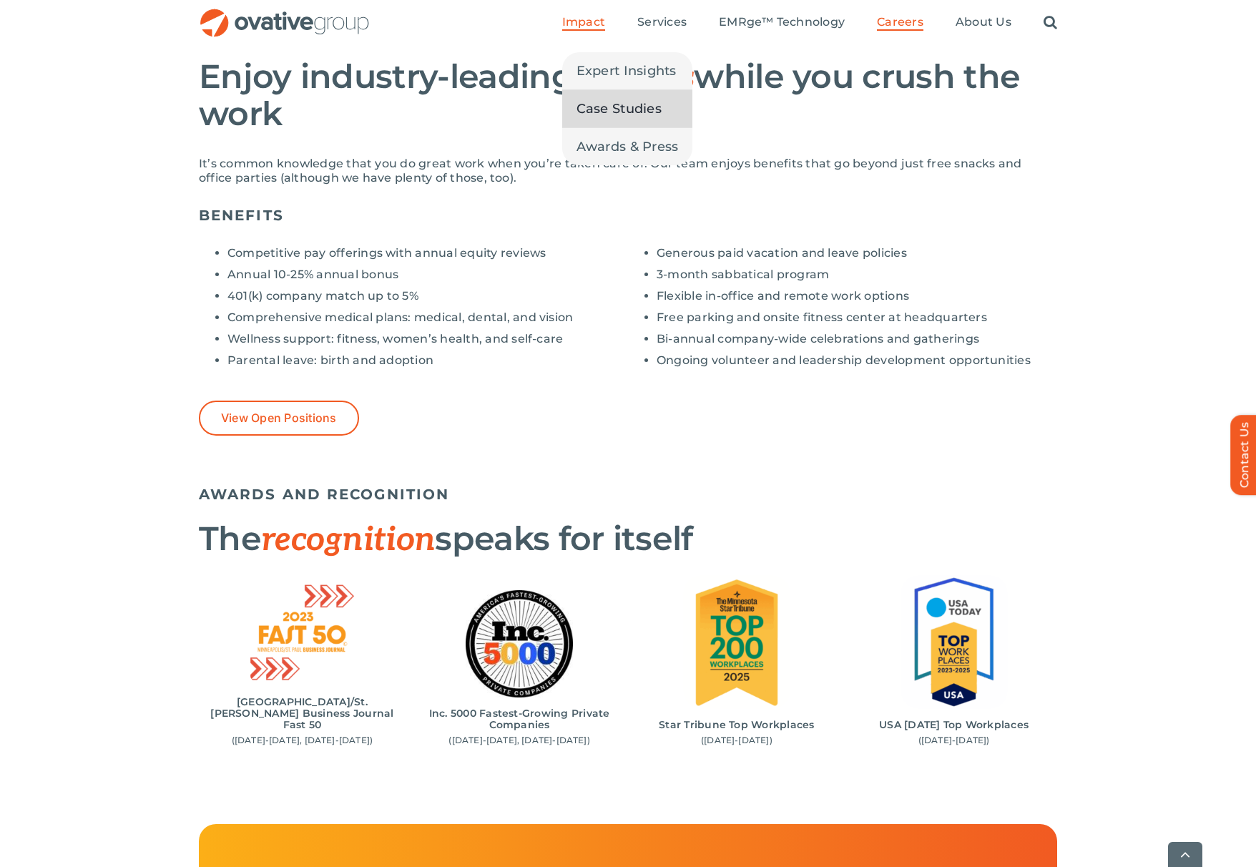
click at [619, 109] on span "Case Studies" at bounding box center [619, 109] width 85 height 20
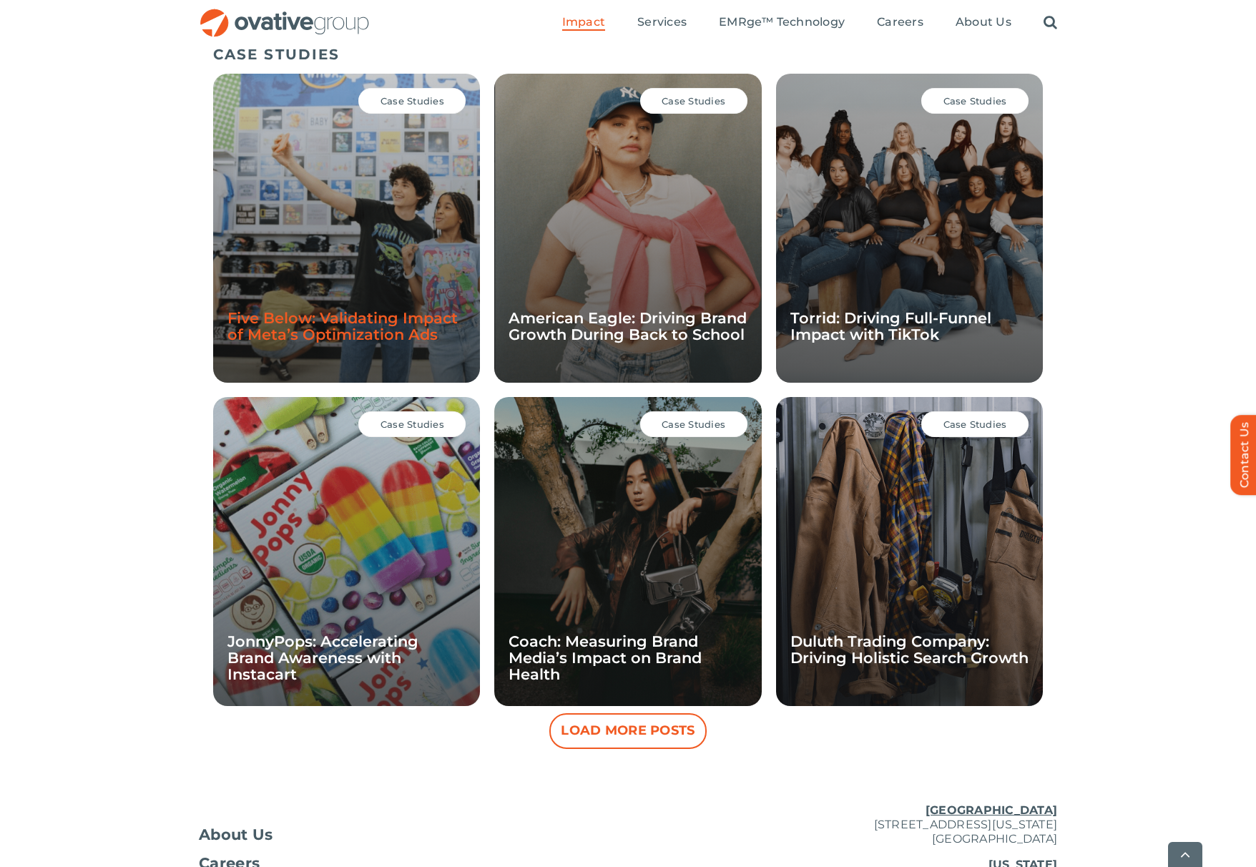
scroll to position [853, 0]
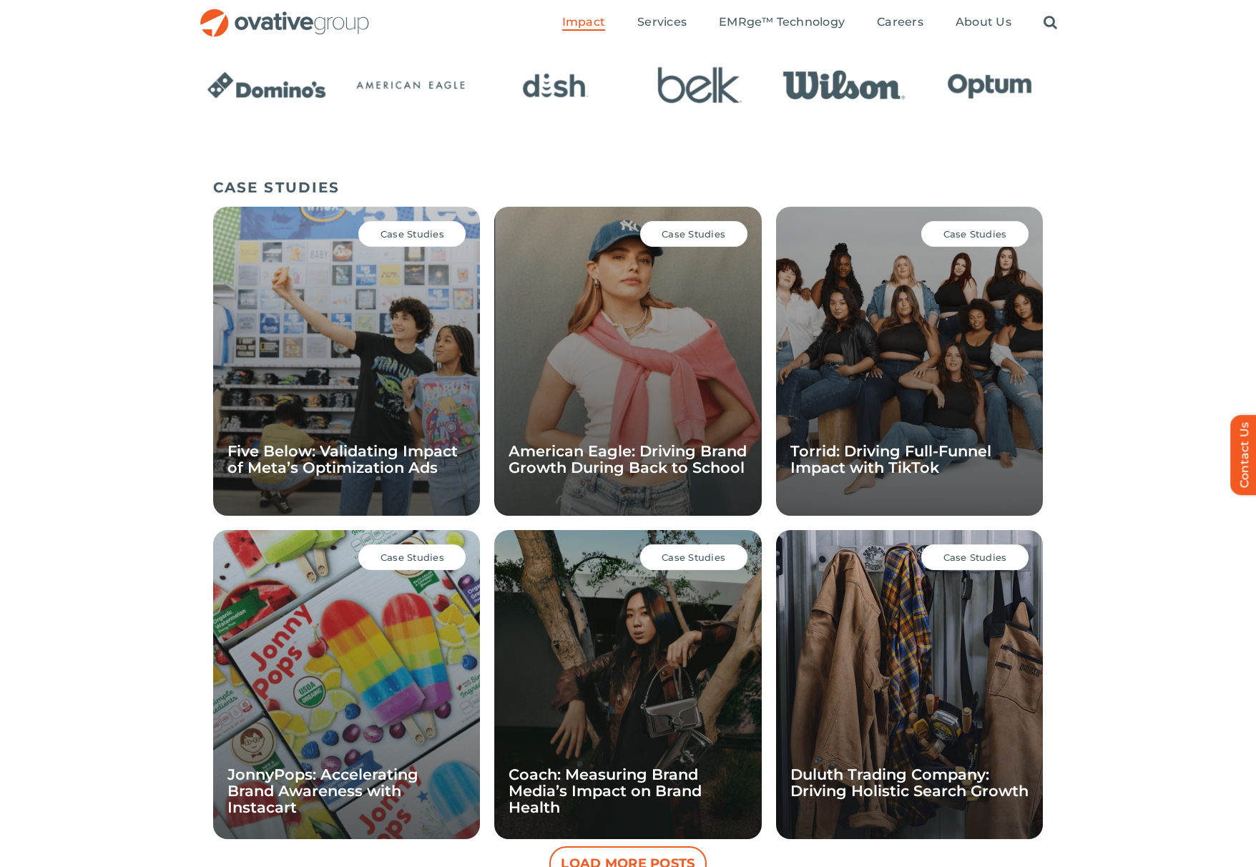
click at [386, 239] on span "Case Studies" at bounding box center [413, 233] width 64 height 11
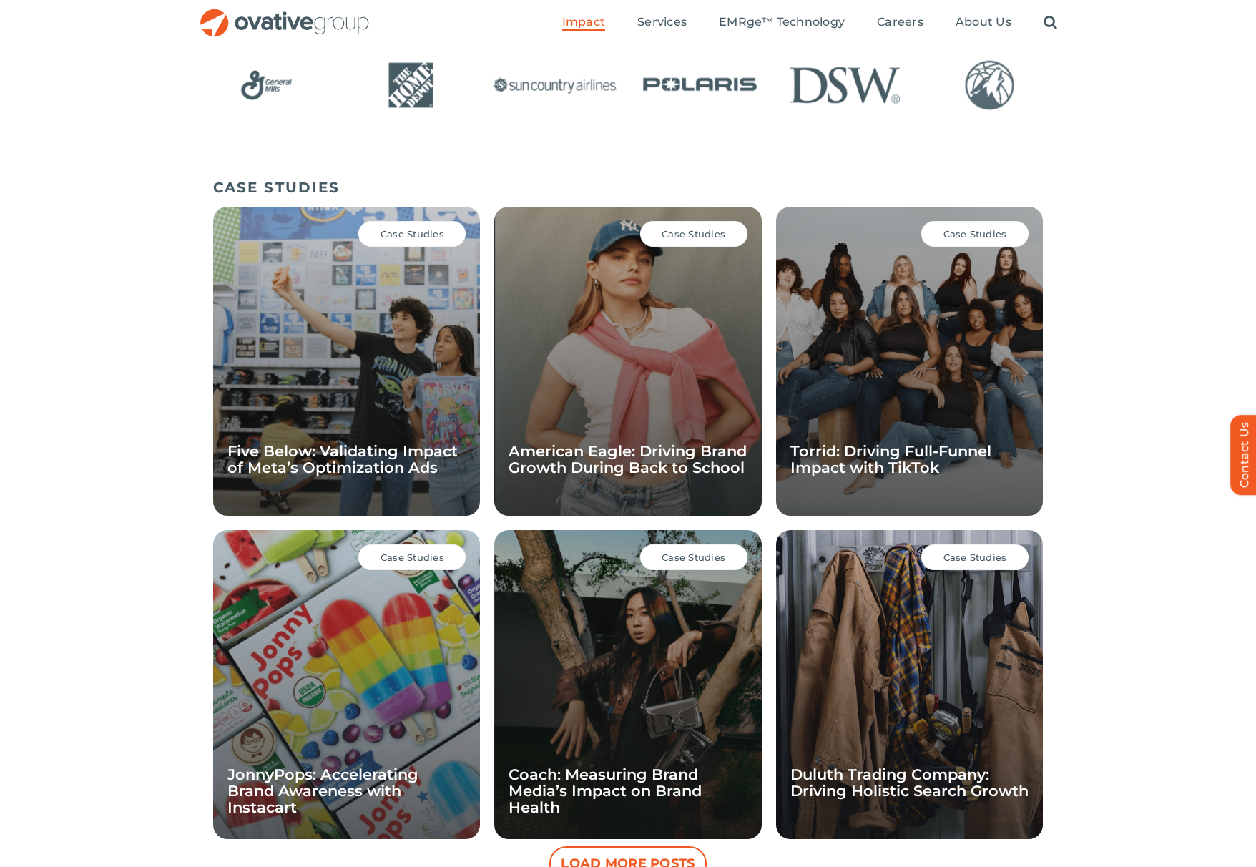
click at [413, 236] on span "Case Studies" at bounding box center [413, 233] width 64 height 11
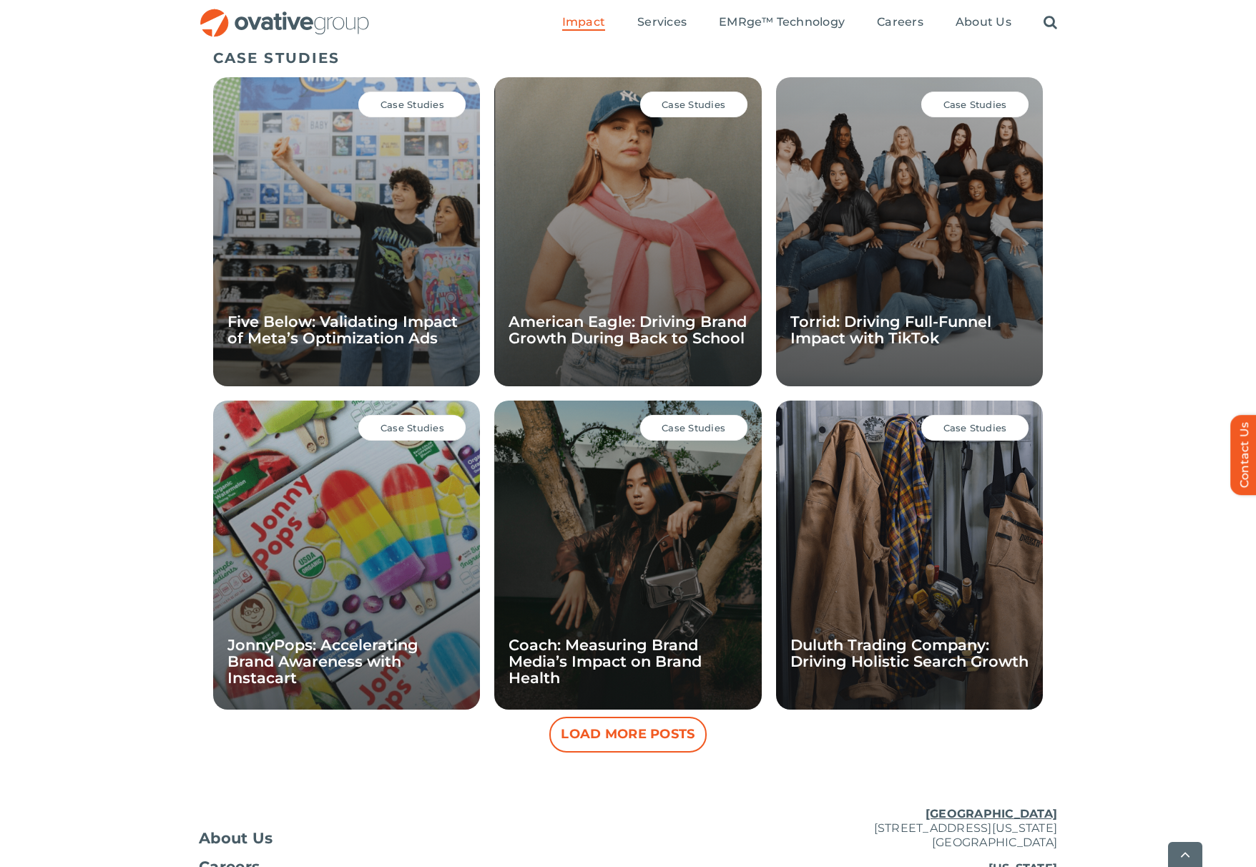
scroll to position [984, 0]
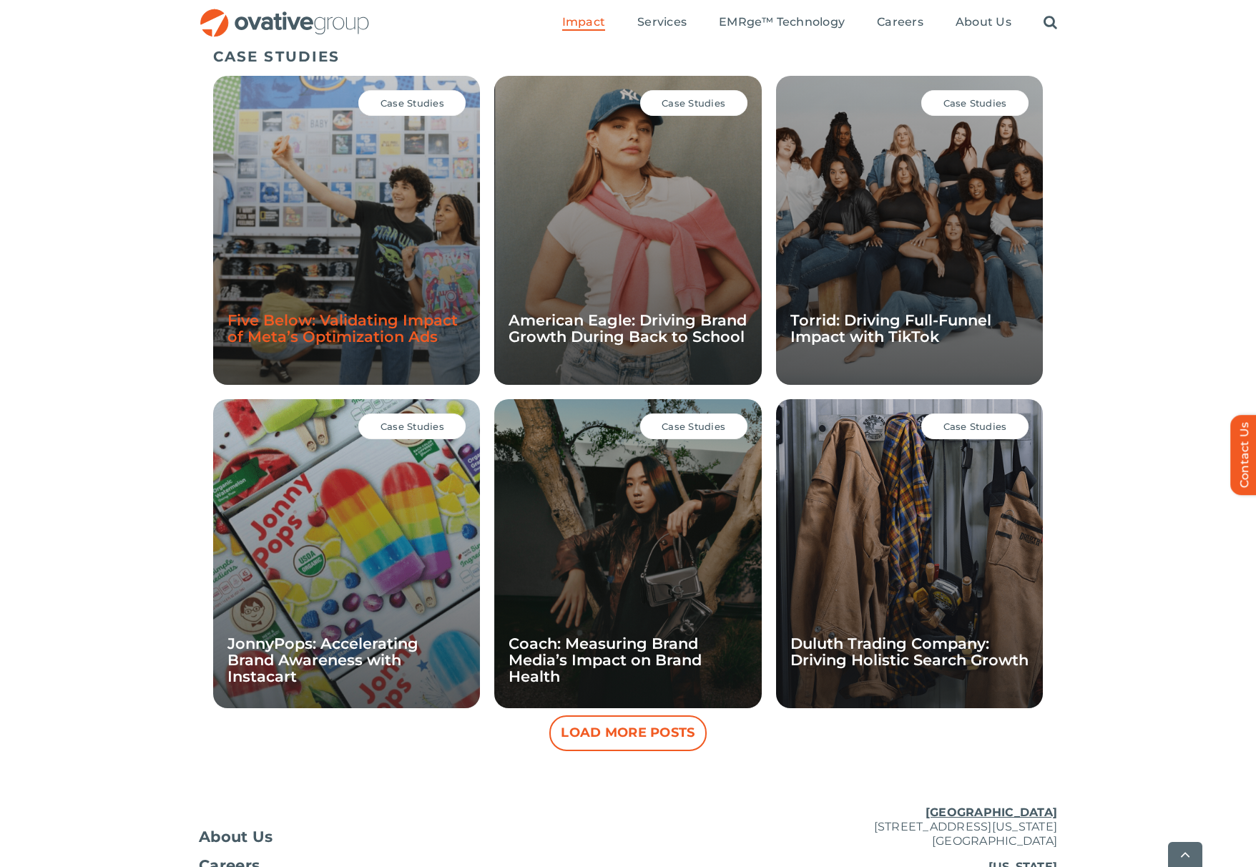
click at [363, 327] on link "Five Below: Validating Impact of Meta’s Optimization Ads" at bounding box center [342, 328] width 230 height 34
